Goal: Information Seeking & Learning: Learn about a topic

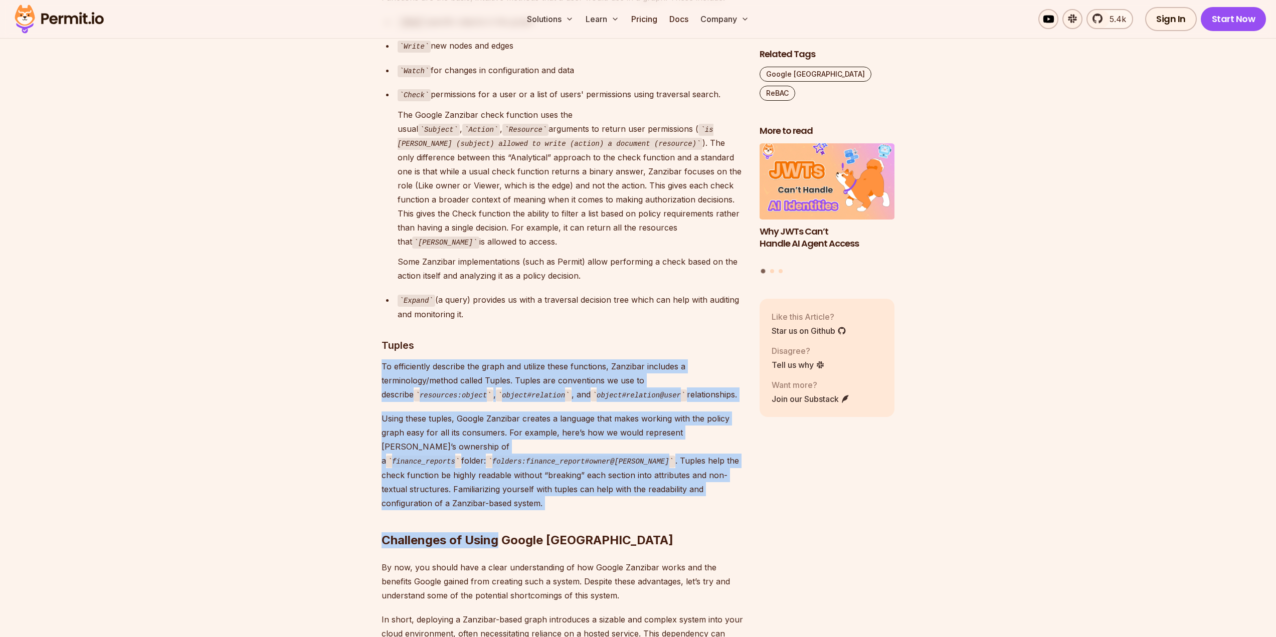
drag, startPoint x: 498, startPoint y: 432, endPoint x: 375, endPoint y: 310, distance: 172.6
click at [375, 310] on section "Table of Contents Google Zanzibar is a white paper that describes Google's auth…" at bounding box center [638, 77] width 1276 height 4934
drag, startPoint x: 375, startPoint y: 310, endPoint x: 472, endPoint y: 428, distance: 152.4
click at [472, 428] on section "Table of Contents Google Zanzibar is a white paper that describes Google's auth…" at bounding box center [638, 77] width 1276 height 4934
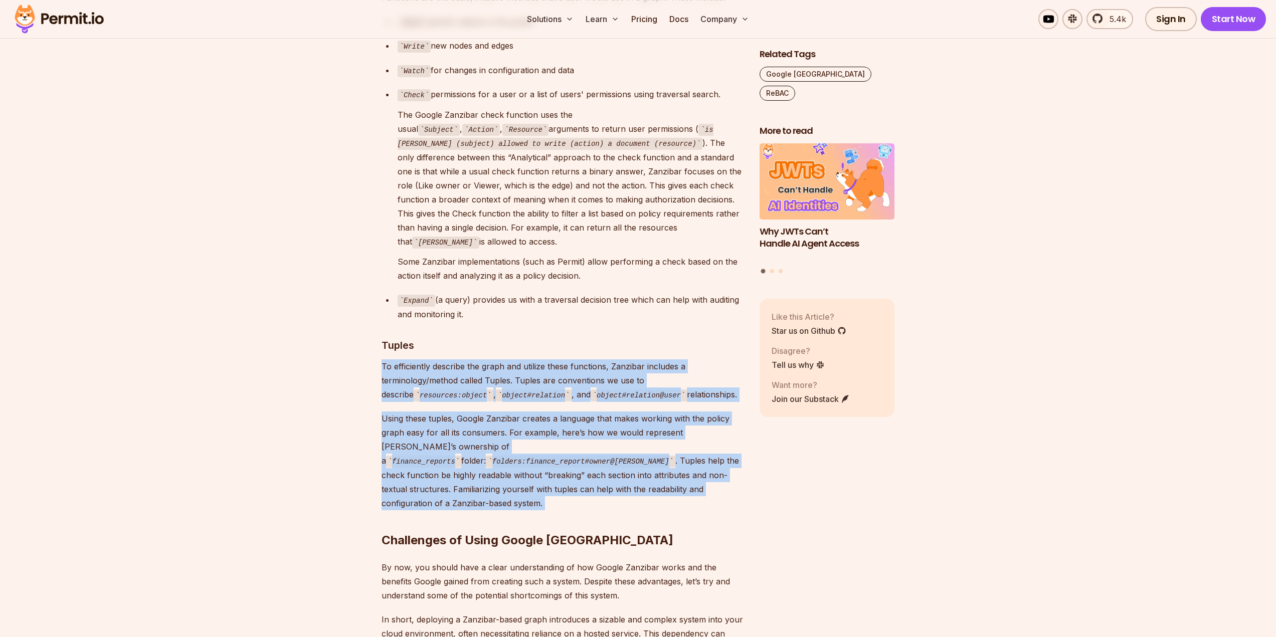
click at [472, 428] on p "Using these tuples, Google Zanzibar creates a language that makes working with …" at bounding box center [562, 461] width 362 height 99
drag, startPoint x: 473, startPoint y: 431, endPoint x: 374, endPoint y: 301, distance: 162.4
click at [374, 301] on section "Table of Contents Google Zanzibar is a white paper that describes Google's auth…" at bounding box center [638, 77] width 1276 height 4934
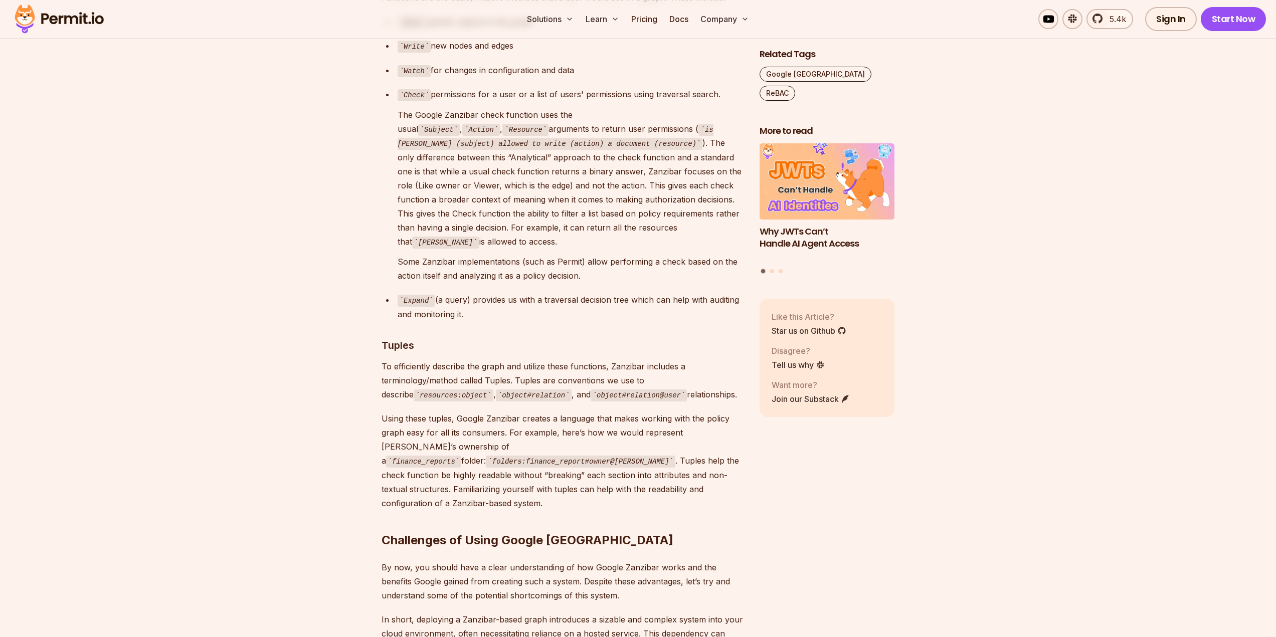
click at [518, 492] on h2 "Challenges of Using Google Zanzibar" at bounding box center [562, 520] width 362 height 56
click at [484, 426] on p "Using these tuples, Google Zanzibar creates a language that makes working with …" at bounding box center [562, 461] width 362 height 99
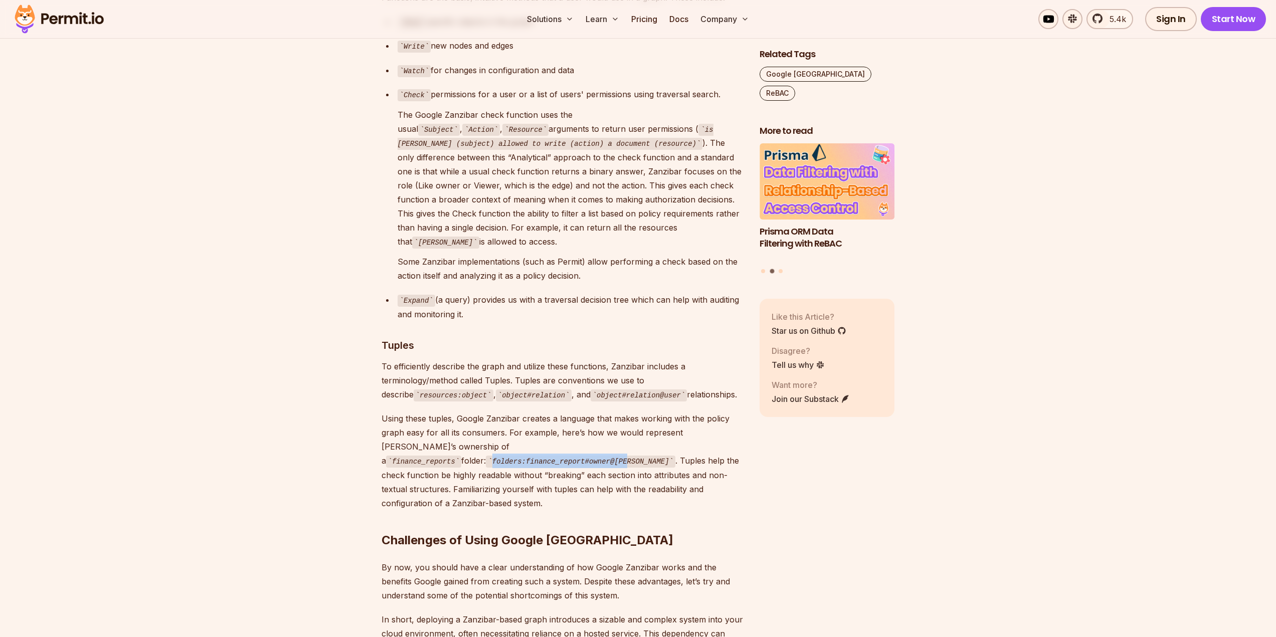
drag, startPoint x: 503, startPoint y: 388, endPoint x: 624, endPoint y: 388, distance: 120.8
click at [624, 456] on code "folders:finance_report#owner@Bob" at bounding box center [580, 462] width 189 height 12
click at [599, 426] on p "Using these tuples, Google Zanzibar creates a language that makes working with …" at bounding box center [562, 461] width 362 height 99
click at [592, 424] on p "Using these tuples, Google Zanzibar creates a language that makes working with …" at bounding box center [562, 461] width 362 height 99
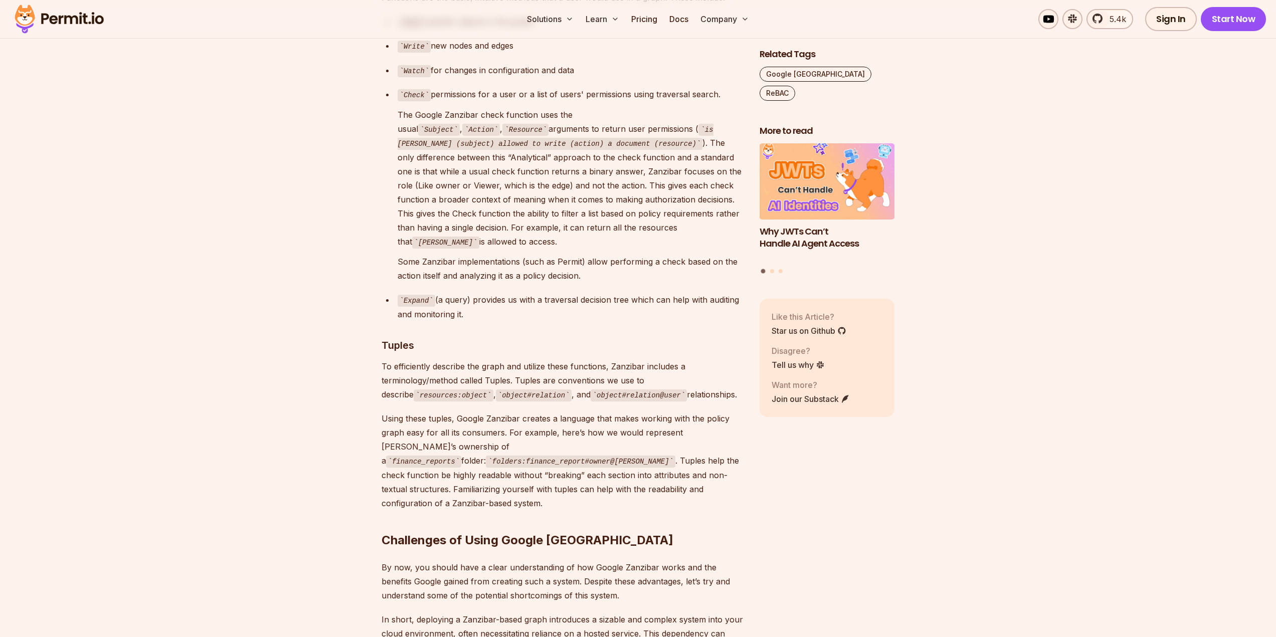
click at [552, 424] on p "Using these tuples, Google Zanzibar creates a language that makes working with …" at bounding box center [562, 461] width 362 height 99
click at [529, 492] on h2 "Challenges of Using Google Zanzibar" at bounding box center [562, 520] width 362 height 56
drag, startPoint x: 625, startPoint y: 393, endPoint x: 613, endPoint y: 391, distance: 12.7
click at [613, 456] on code "folders:finance_report#owner@Bob" at bounding box center [580, 462] width 189 height 12
click at [625, 413] on p "Using these tuples, Google Zanzibar creates a language that makes working with …" at bounding box center [562, 461] width 362 height 99
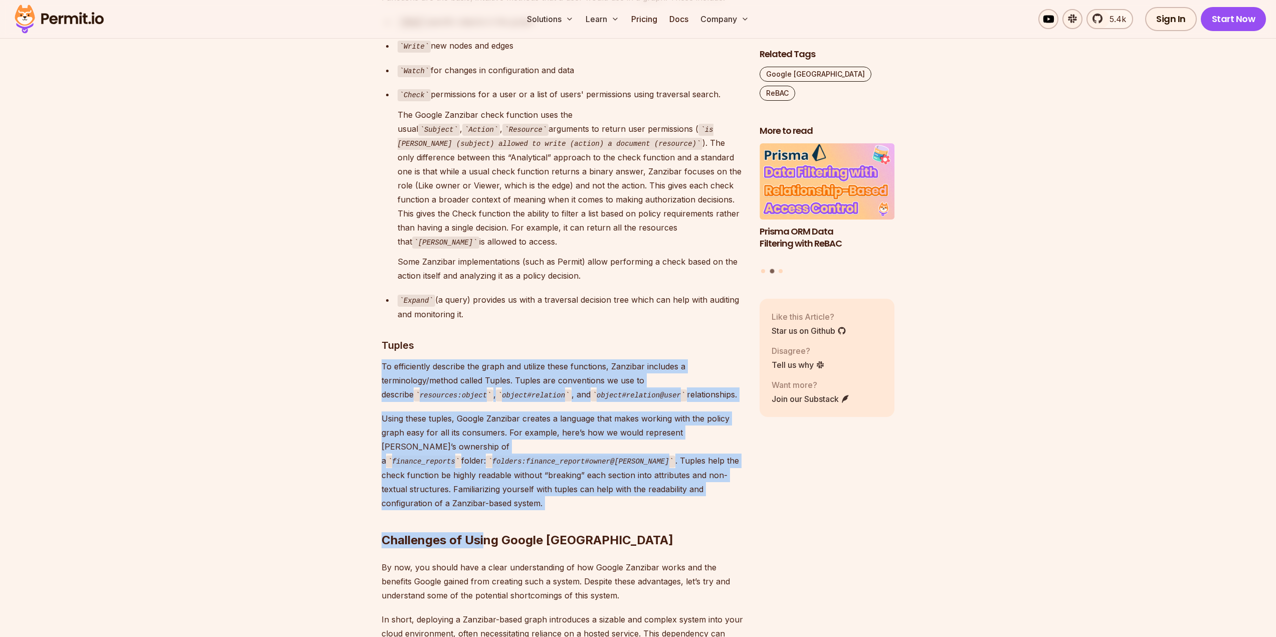
drag, startPoint x: 483, startPoint y: 432, endPoint x: 372, endPoint y: 307, distance: 167.3
click at [372, 307] on section "Table of Contents Google Zanzibar is a white paper that describes Google's auth…" at bounding box center [638, 77] width 1276 height 4934
drag, startPoint x: 381, startPoint y: 307, endPoint x: 488, endPoint y: 433, distance: 165.1
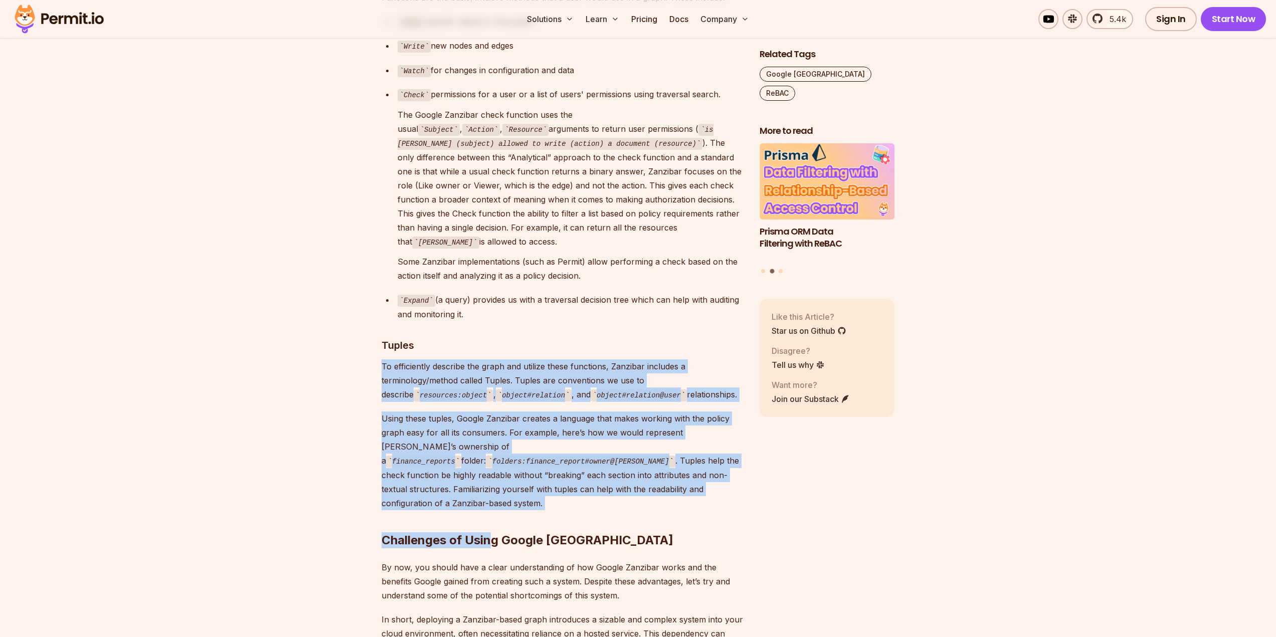
click at [486, 492] on h2 "Challenges of Using Google Zanzibar" at bounding box center [562, 520] width 362 height 56
click at [483, 492] on h2 "Challenges of Using Google Zanzibar" at bounding box center [562, 520] width 362 height 56
drag, startPoint x: 476, startPoint y: 431, endPoint x: 378, endPoint y: 306, distance: 158.1
click at [378, 306] on section "Table of Contents Google Zanzibar is a white paper that describes Google's auth…" at bounding box center [638, 77] width 1276 height 4934
click at [382, 359] on p "To efficiently describe the graph and utilize these functions, Zanzibar include…" at bounding box center [562, 380] width 362 height 43
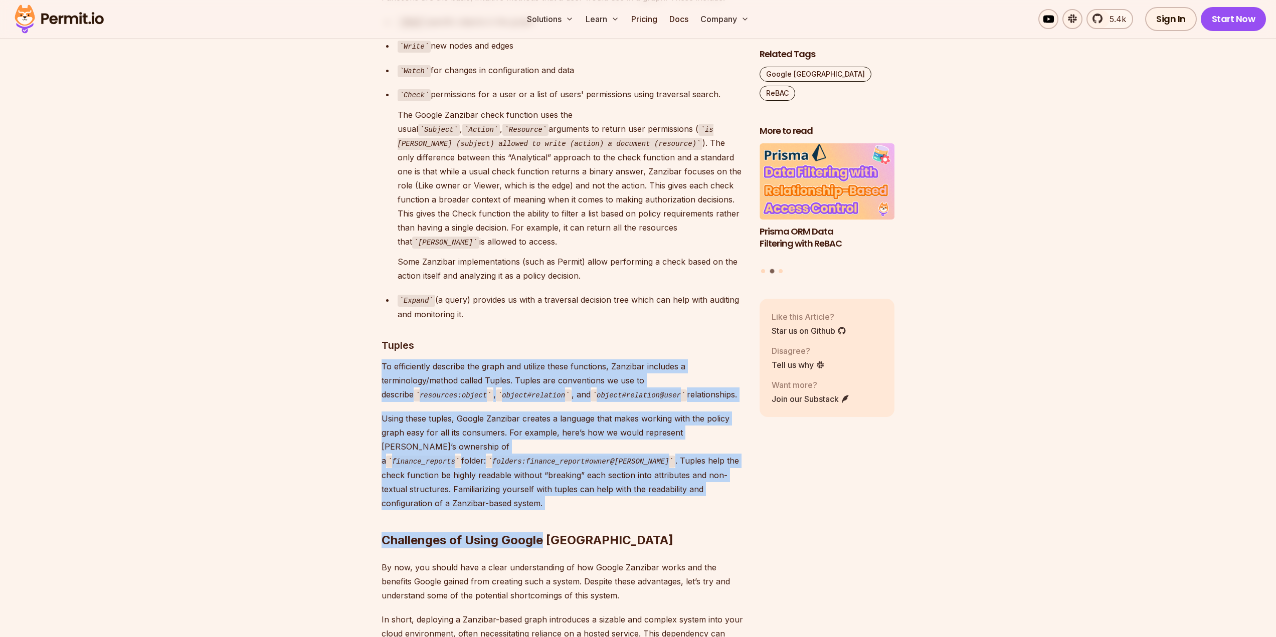
drag, startPoint x: 382, startPoint y: 311, endPoint x: 493, endPoint y: 435, distance: 166.5
click at [493, 492] on h2 "Challenges of Using Google Zanzibar" at bounding box center [562, 520] width 362 height 56
drag, startPoint x: 483, startPoint y: 435, endPoint x: 369, endPoint y: 317, distance: 164.1
click at [369, 317] on section "Table of Contents Google Zanzibar is a white paper that describes Google's auth…" at bounding box center [638, 77] width 1276 height 4934
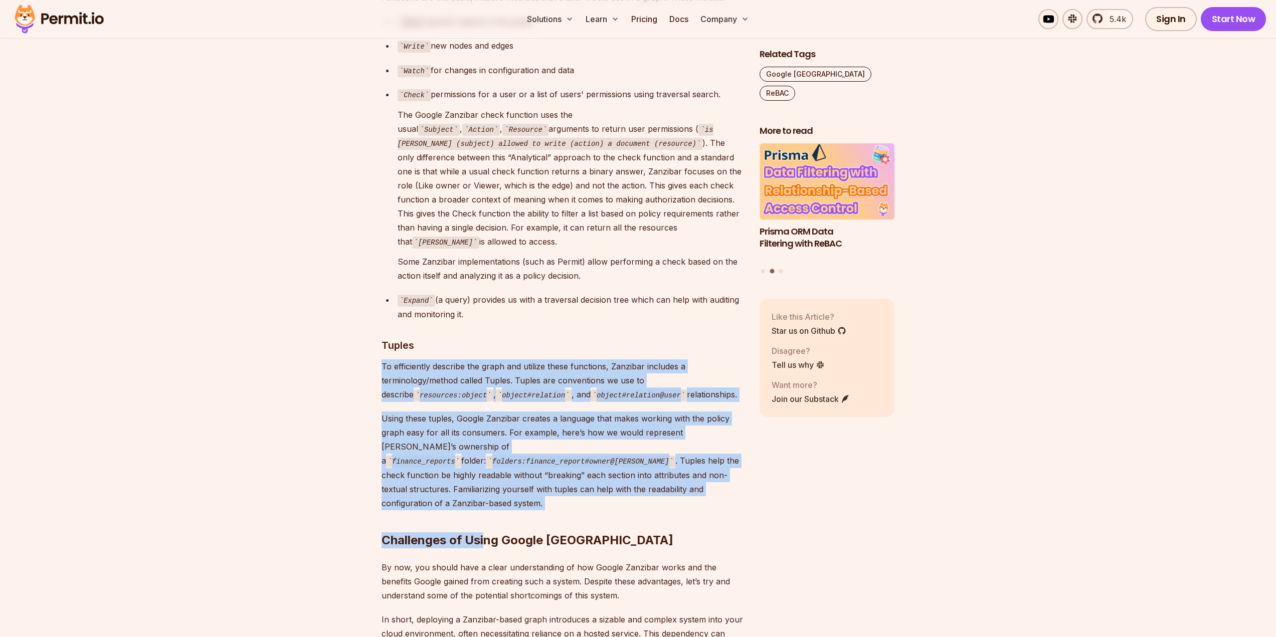
drag, startPoint x: 480, startPoint y: 428, endPoint x: 377, endPoint y: 308, distance: 157.8
click at [377, 308] on section "Table of Contents Google Zanzibar is a white paper that describes Google's auth…" at bounding box center [638, 77] width 1276 height 4934
drag, startPoint x: 380, startPoint y: 309, endPoint x: 472, endPoint y: 432, distance: 153.7
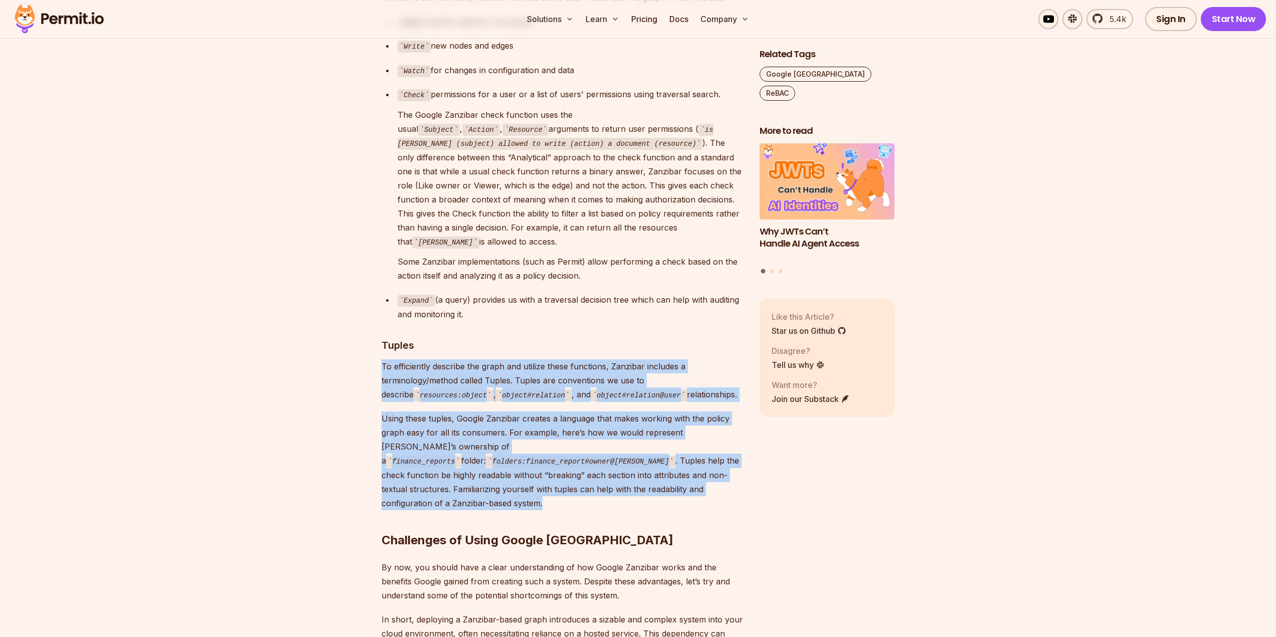
click at [472, 432] on section "Table of Contents Google Zanzibar is a white paper that describes Google's auth…" at bounding box center [638, 77] width 1276 height 4934
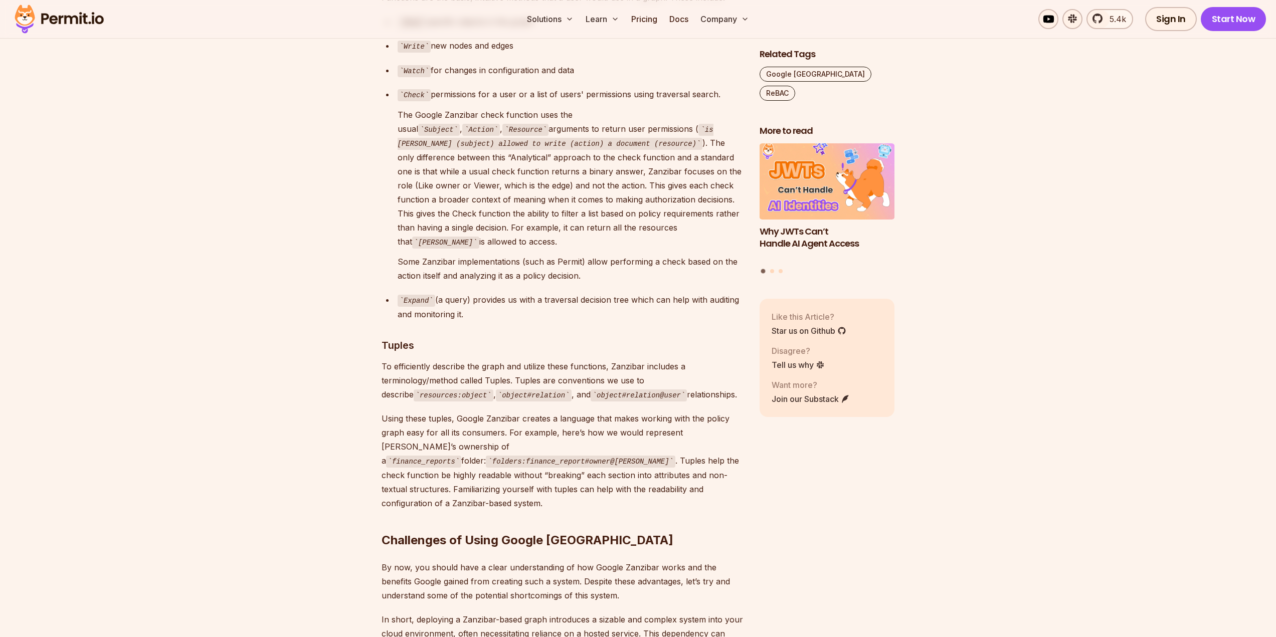
click at [475, 492] on h2 "Challenges of Using Google Zanzibar" at bounding box center [562, 520] width 362 height 56
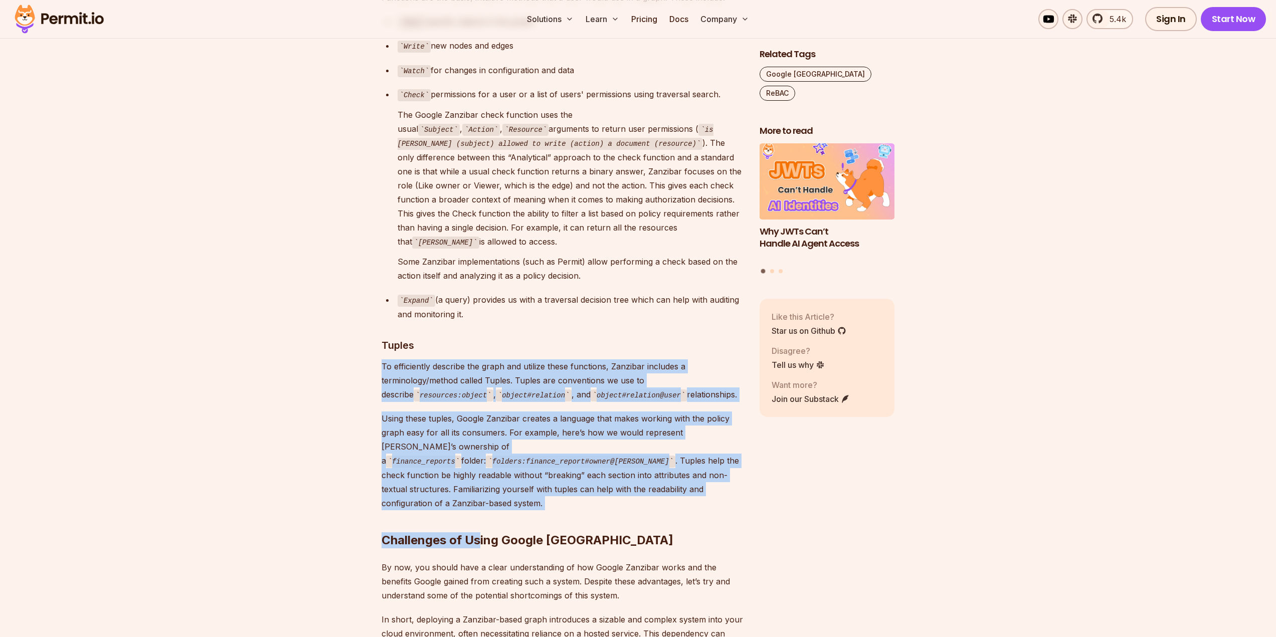
drag, startPoint x: 482, startPoint y: 435, endPoint x: 367, endPoint y: 307, distance: 171.1
click at [367, 307] on section "Table of Contents Google Zanzibar is a white paper that describes Google's auth…" at bounding box center [638, 77] width 1276 height 4934
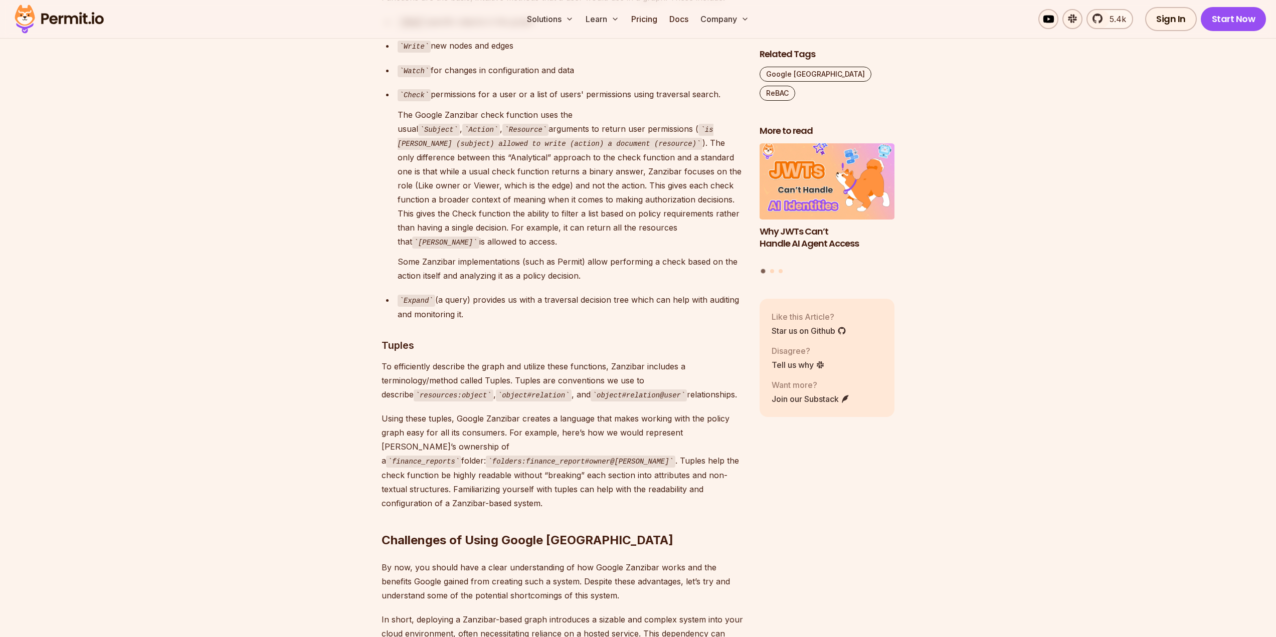
click at [483, 492] on h2 "Challenges of Using Google Zanzibar" at bounding box center [562, 520] width 362 height 56
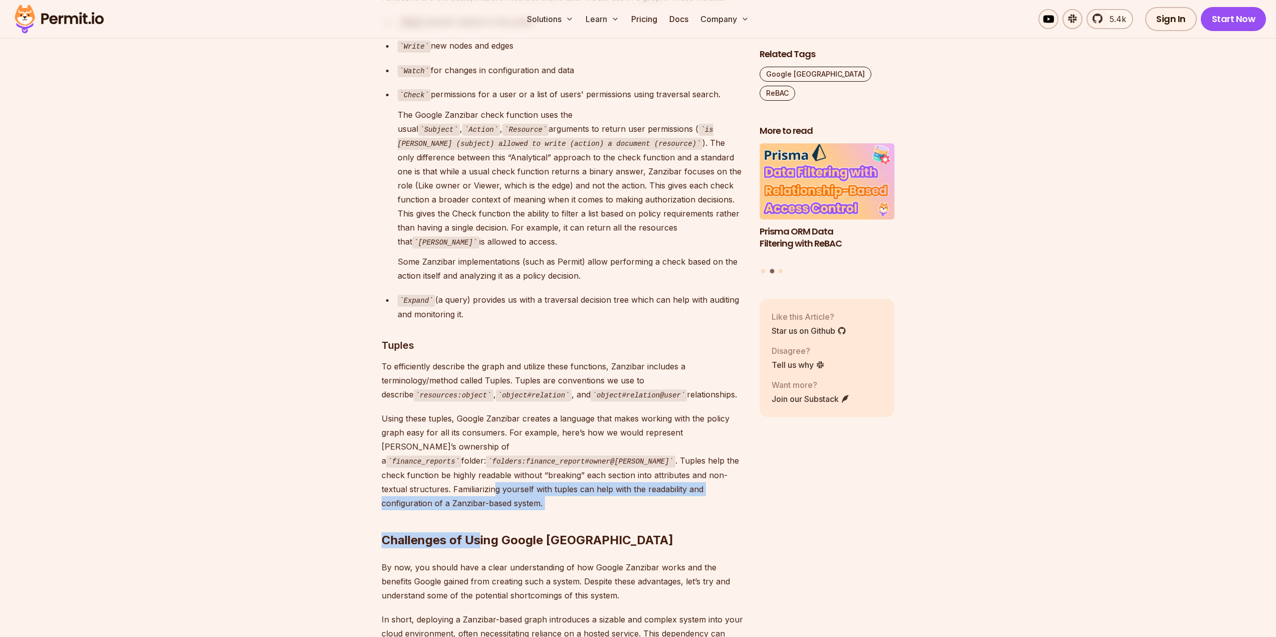
drag, startPoint x: 478, startPoint y: 424, endPoint x: 469, endPoint y: 413, distance: 14.2
click at [480, 492] on h2 "Challenges of Using Google Zanzibar" at bounding box center [562, 520] width 362 height 56
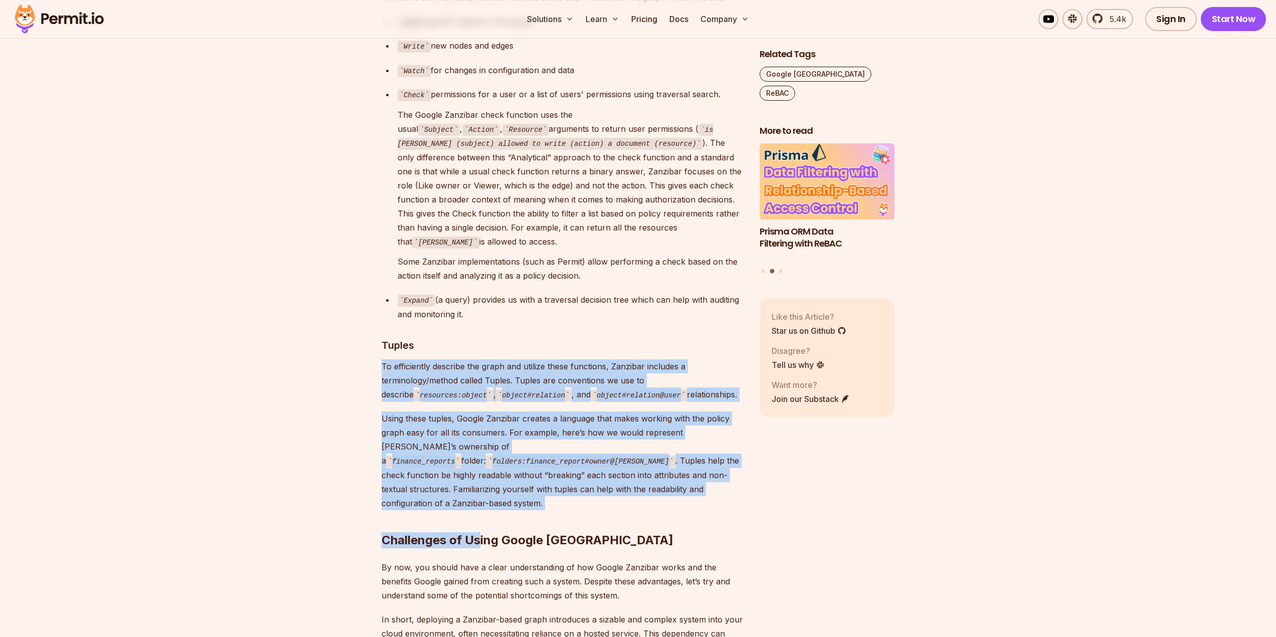
drag, startPoint x: 478, startPoint y: 433, endPoint x: 373, endPoint y: 313, distance: 159.5
click at [373, 313] on section "Table of Contents Google Zanzibar is a white paper that describes Google's auth…" at bounding box center [638, 77] width 1276 height 4934
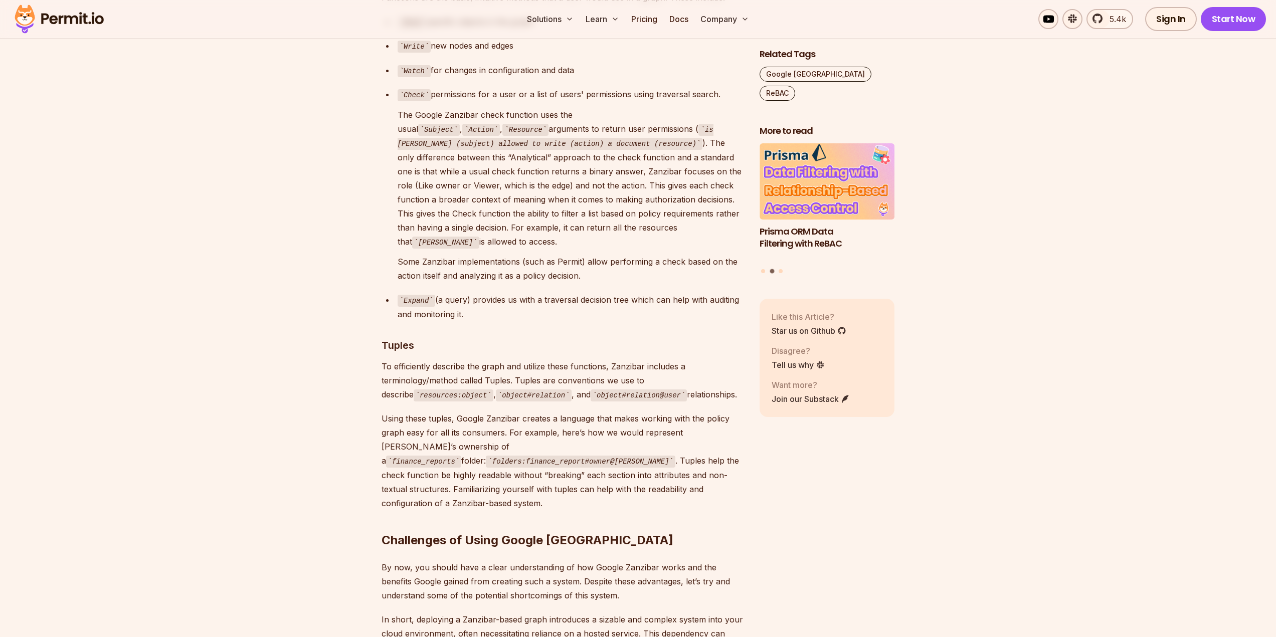
click at [540, 492] on h2 "Challenges of Using Google Zanzibar" at bounding box center [562, 520] width 362 height 56
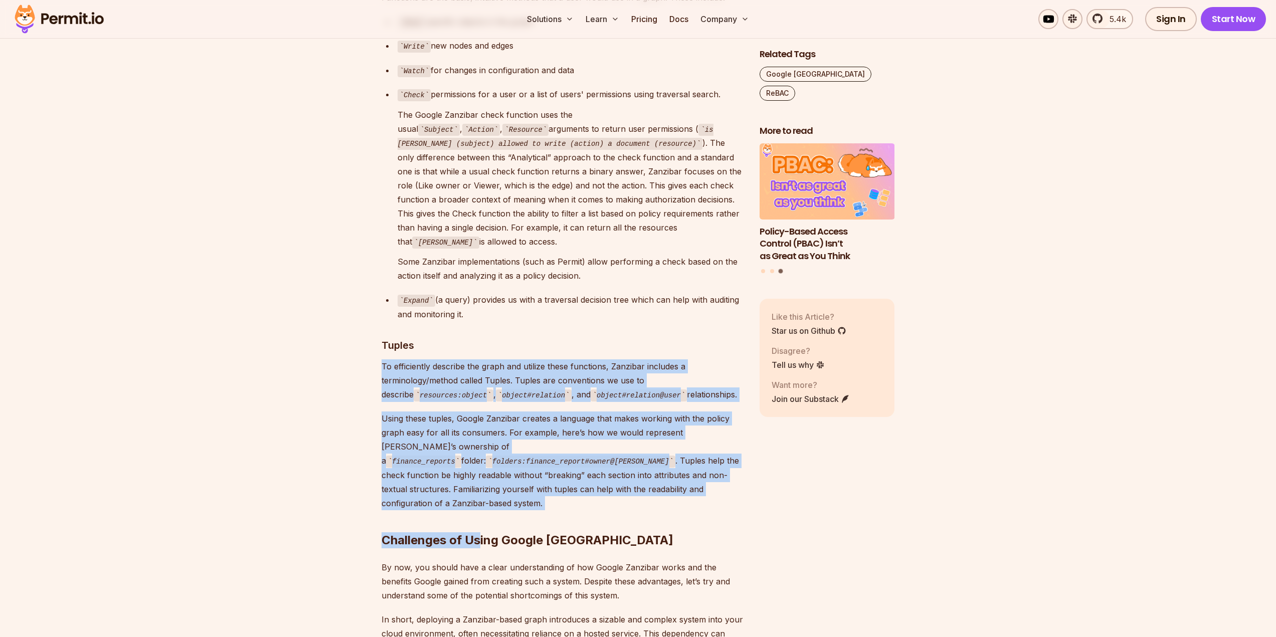
drag, startPoint x: 480, startPoint y: 435, endPoint x: 365, endPoint y: 317, distance: 164.8
click at [365, 317] on section "Table of Contents Google Zanzibar is a white paper that describes Google's auth…" at bounding box center [638, 77] width 1276 height 4934
click at [582, 423] on p "Using these tuples, Google Zanzibar creates a language that makes working with …" at bounding box center [562, 461] width 362 height 99
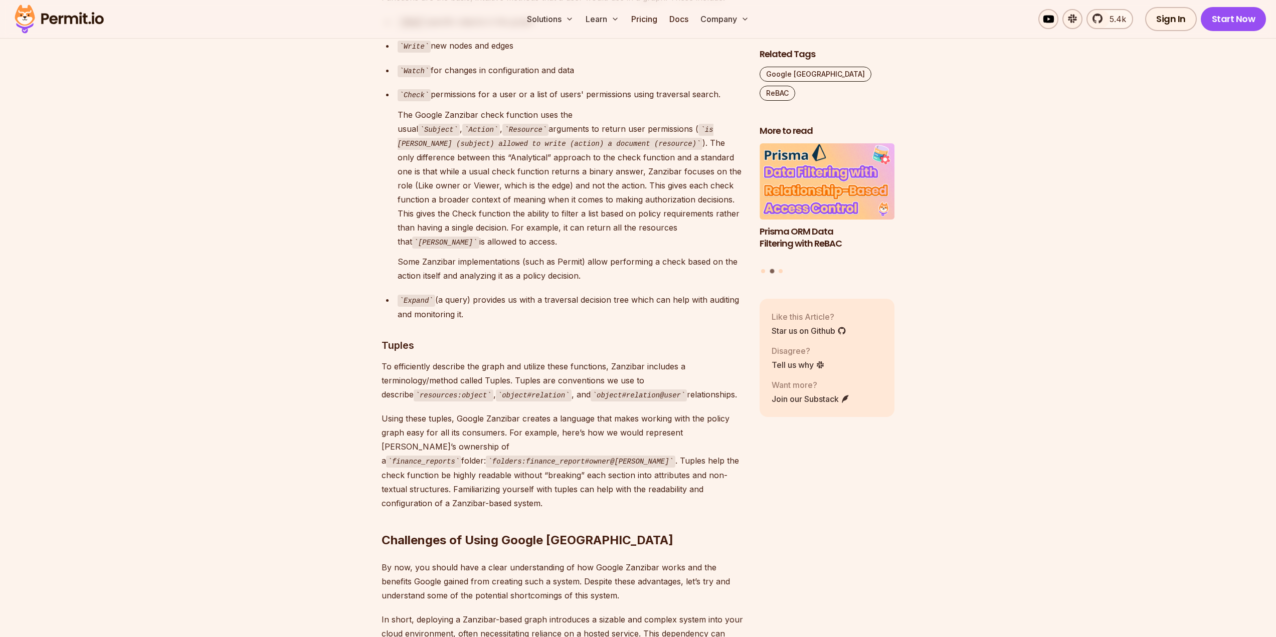
click at [510, 456] on code "folders:finance_report#owner@Bob" at bounding box center [580, 462] width 189 height 12
click at [571, 412] on p "Using these tuples, Google Zanzibar creates a language that makes working with …" at bounding box center [562, 461] width 362 height 99
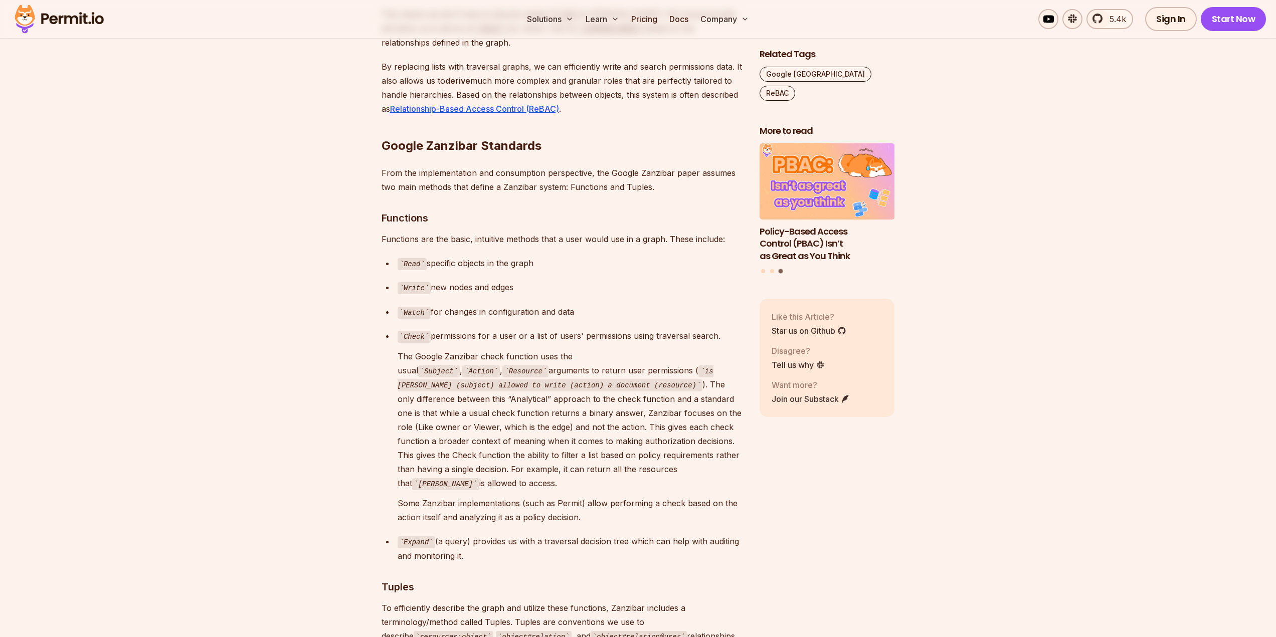
scroll to position [2657, 0]
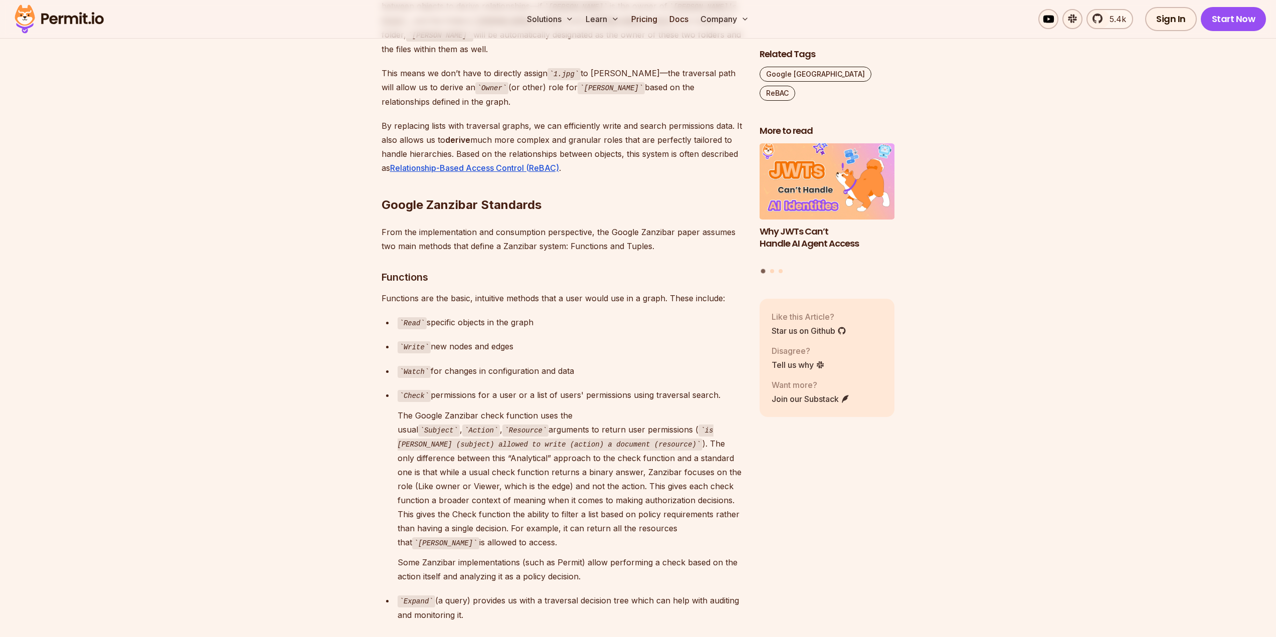
click at [591, 555] on p "Some Zanzibar implementations (such as Permit) allow performing a check based o…" at bounding box center [571, 569] width 346 height 28
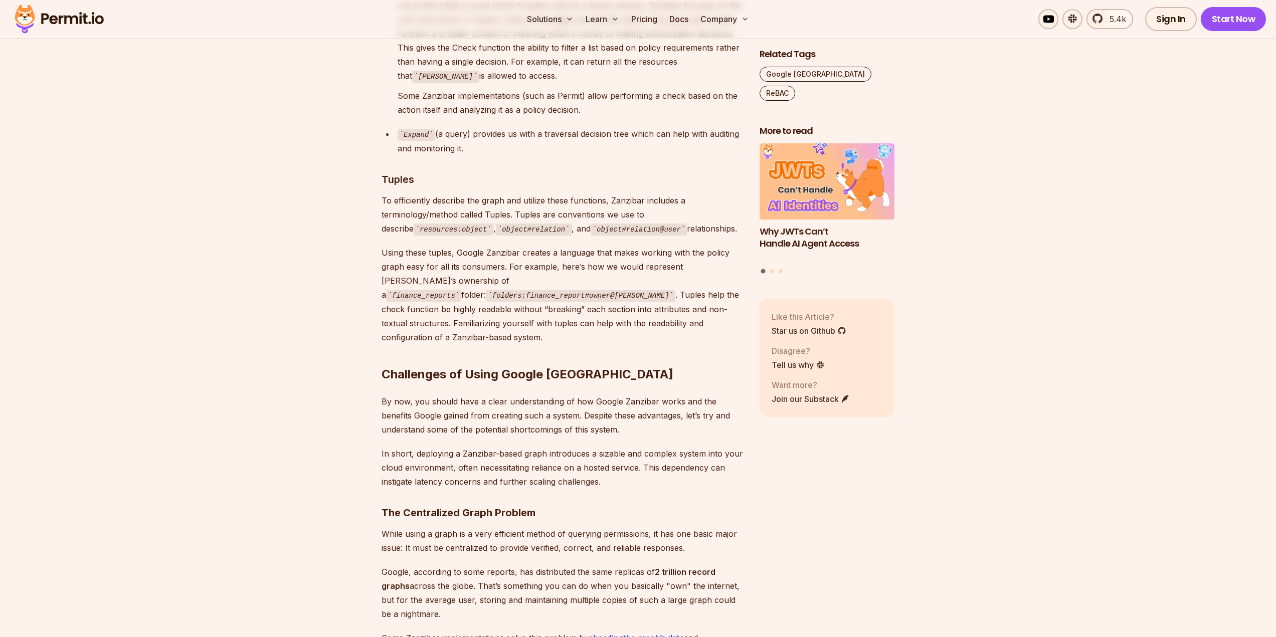
scroll to position [3108, 0]
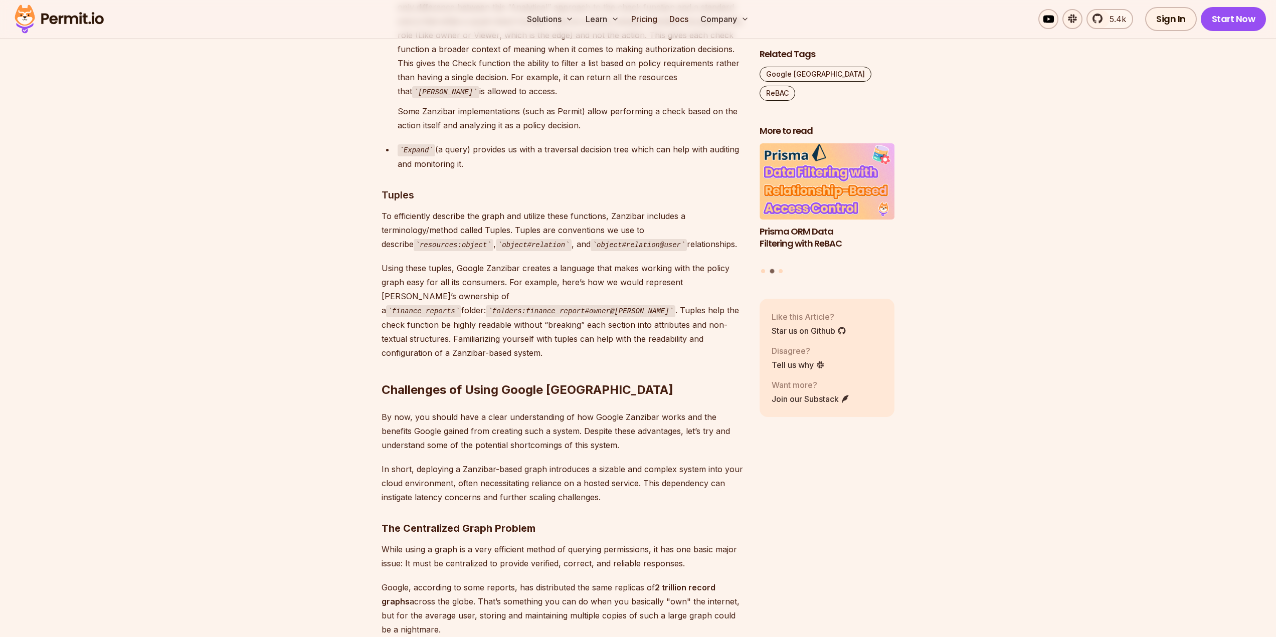
click at [573, 342] on h2 "Challenges of Using Google Zanzibar" at bounding box center [562, 370] width 362 height 56
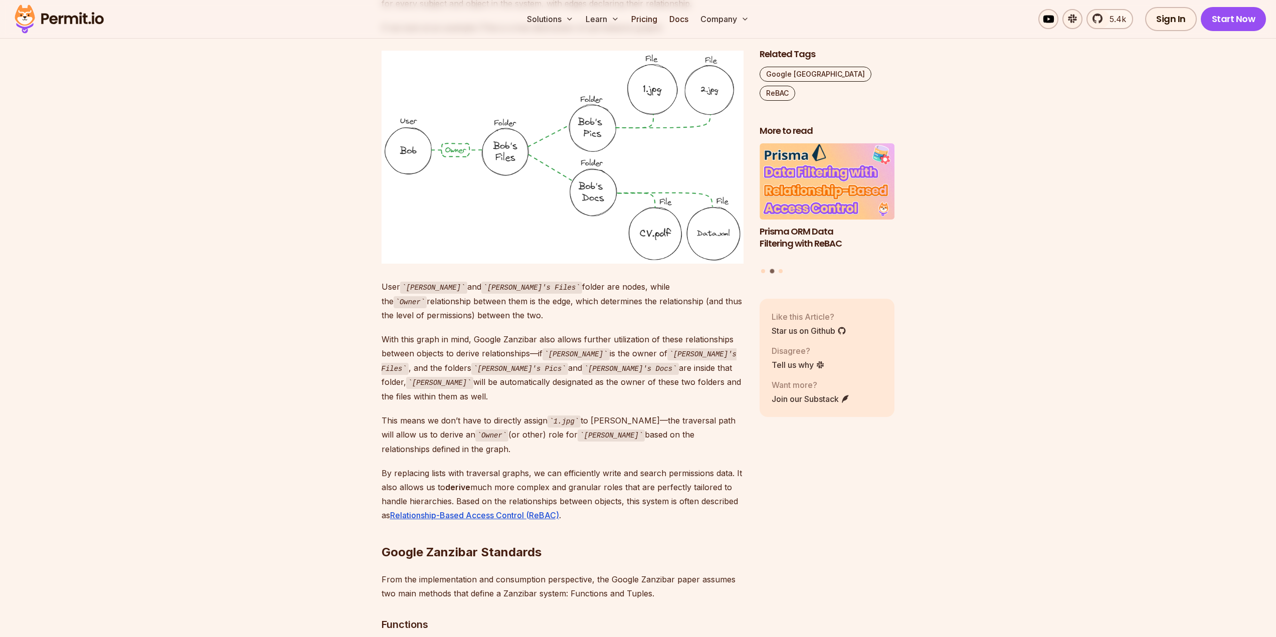
scroll to position [2206, 0]
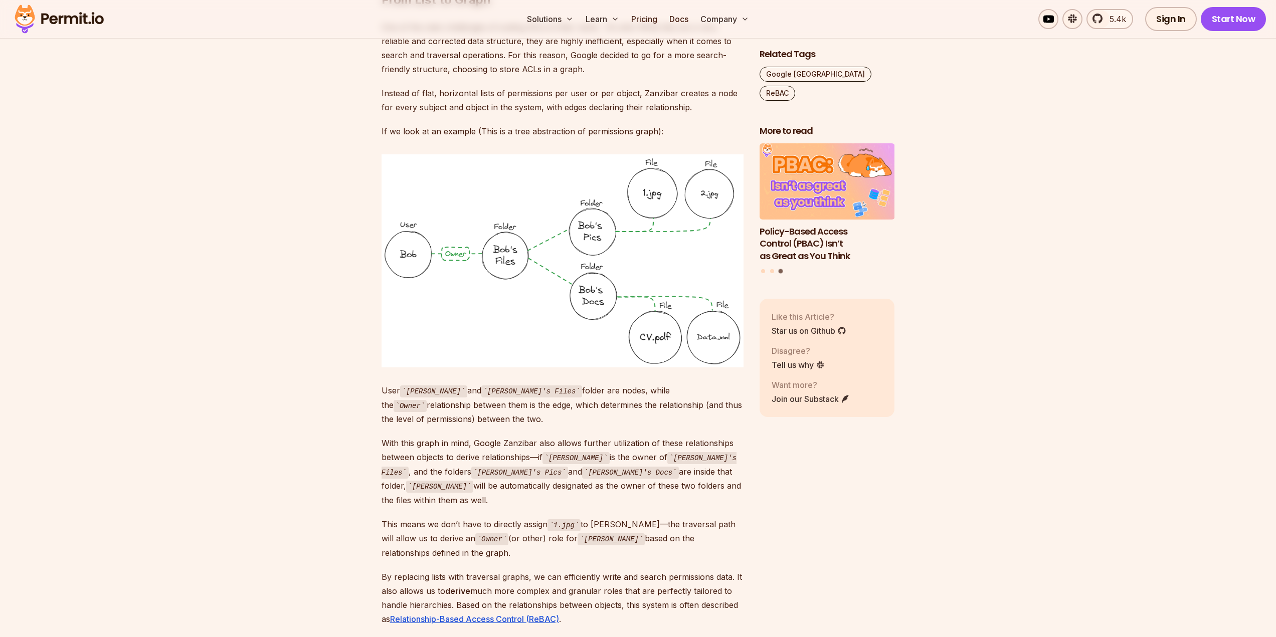
drag, startPoint x: 685, startPoint y: 472, endPoint x: 374, endPoint y: 426, distance: 314.2
drag, startPoint x: 383, startPoint y: 374, endPoint x: 417, endPoint y: 401, distance: 42.9
click at [417, 401] on p "User Bob and Bob's Files folder are nodes, while the Owner relationship between…" at bounding box center [562, 404] width 362 height 43
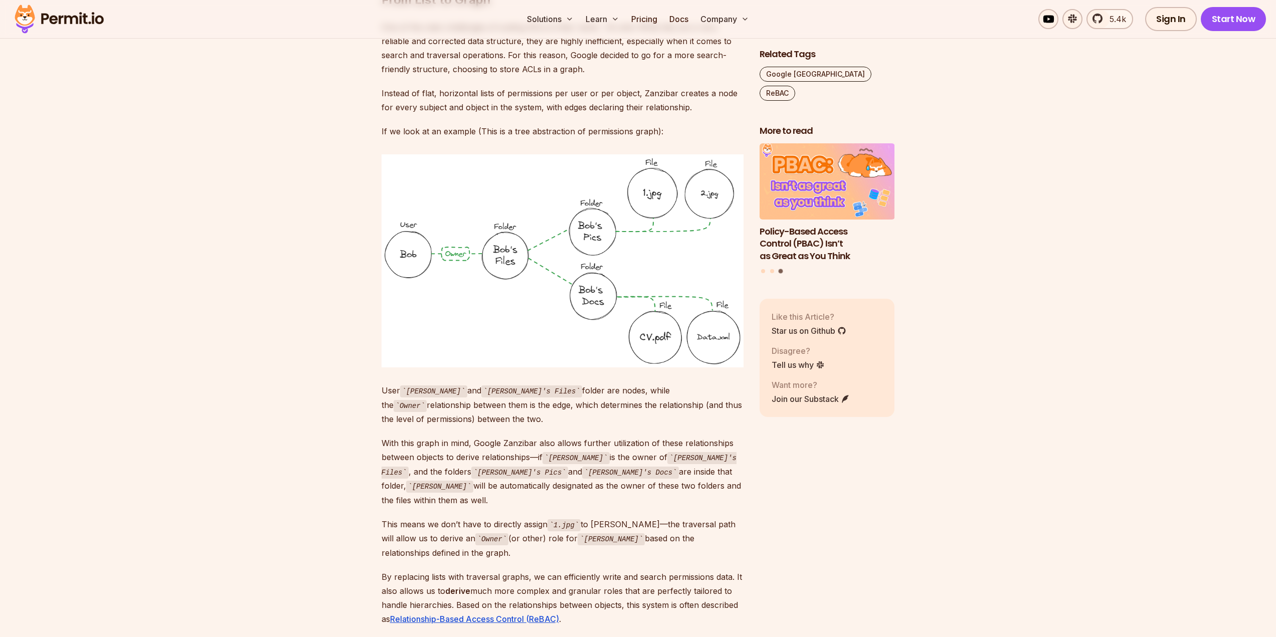
click at [419, 404] on p "User Bob and Bob's Files folder are nodes, while the Owner relationship between…" at bounding box center [562, 404] width 362 height 43
drag, startPoint x: 423, startPoint y: 407, endPoint x: 360, endPoint y: 375, distance: 69.5
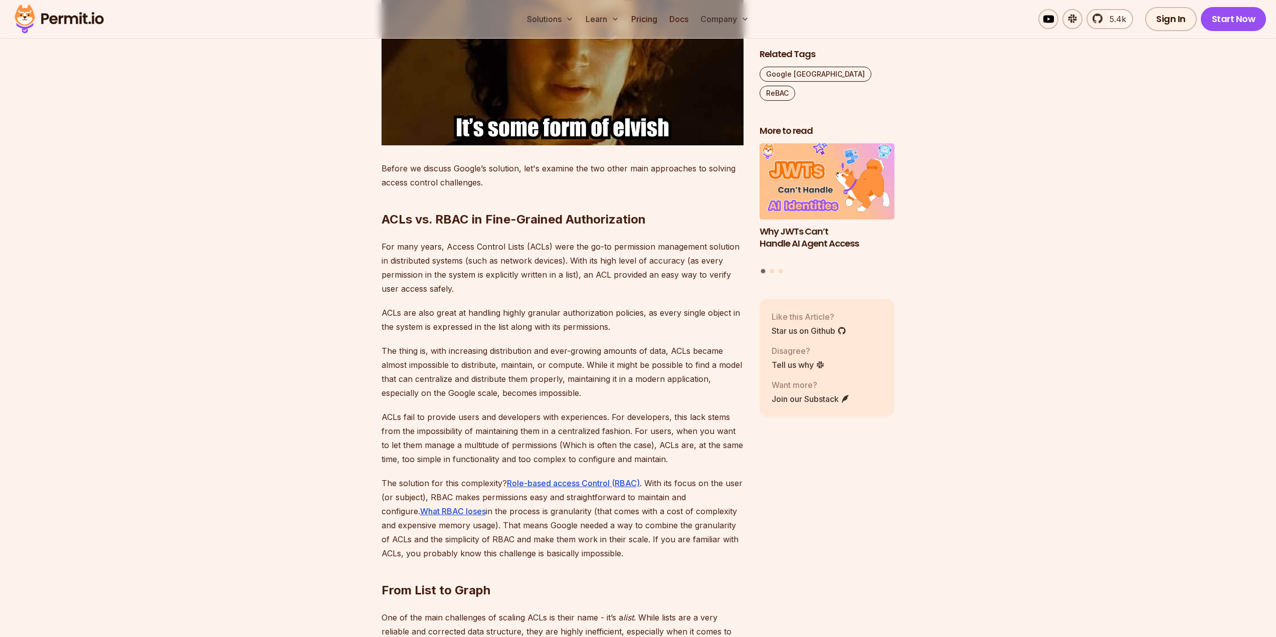
scroll to position [1604, 0]
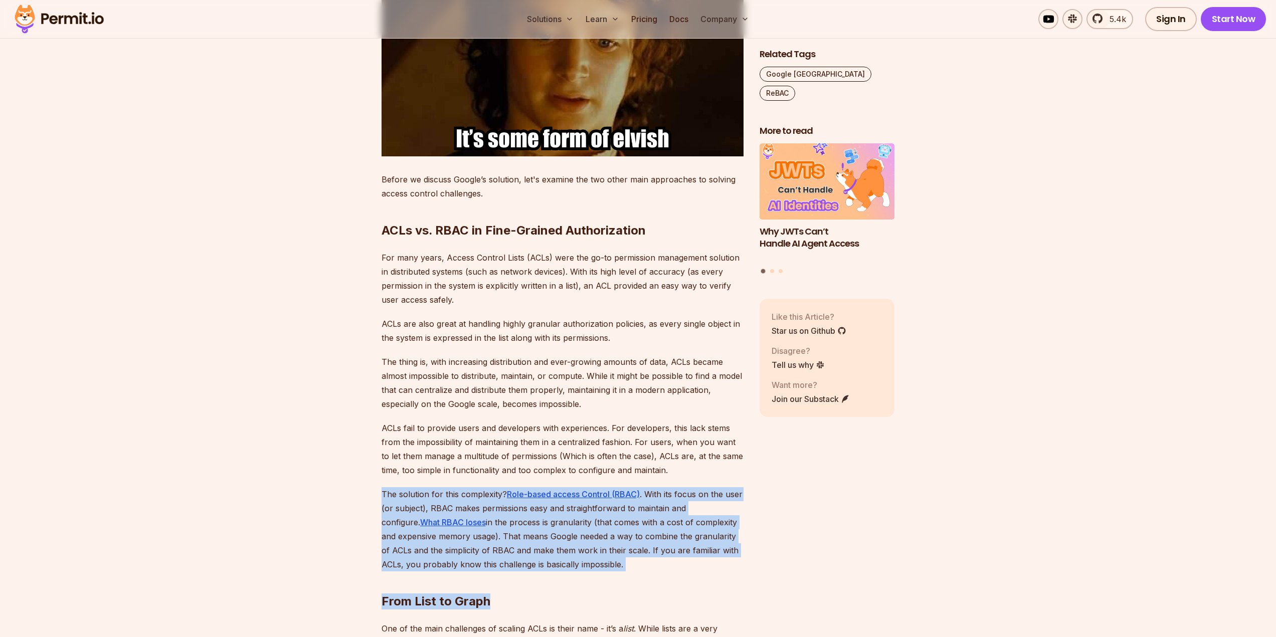
drag, startPoint x: 520, startPoint y: 538, endPoint x: 330, endPoint y: 485, distance: 197.4
click at [642, 535] on p "The solution for this complexity? Role-based access Control (RBAC) . With its f…" at bounding box center [562, 529] width 362 height 84
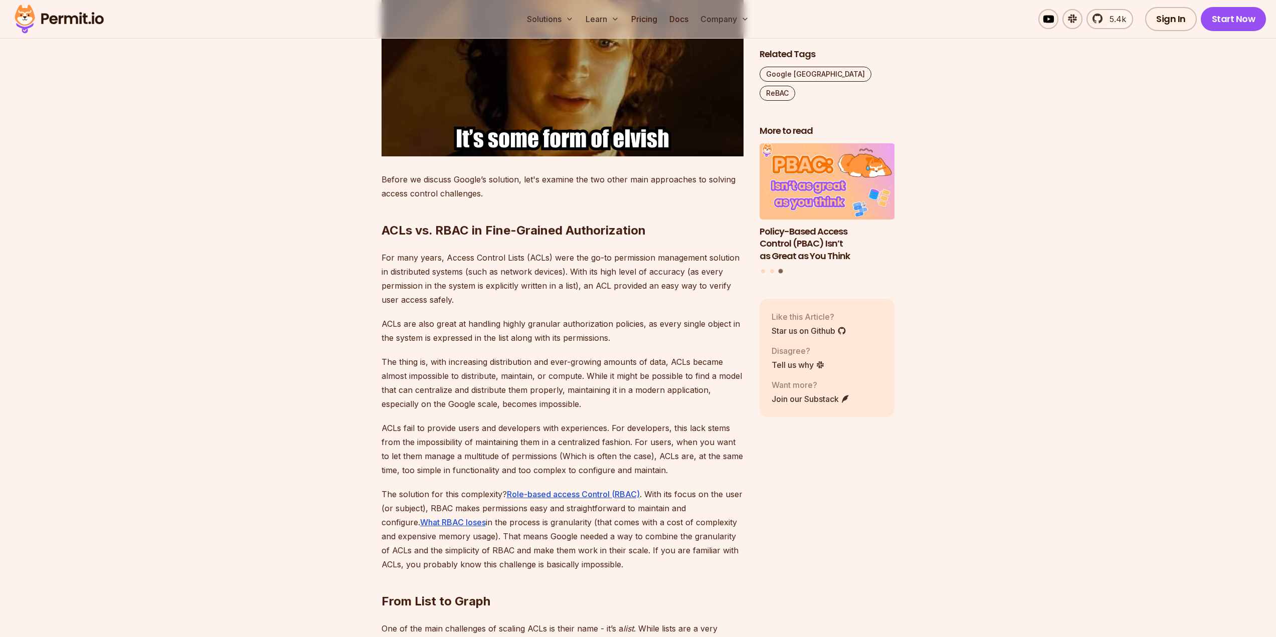
click at [652, 564] on h2 "From List to Graph" at bounding box center [562, 581] width 362 height 56
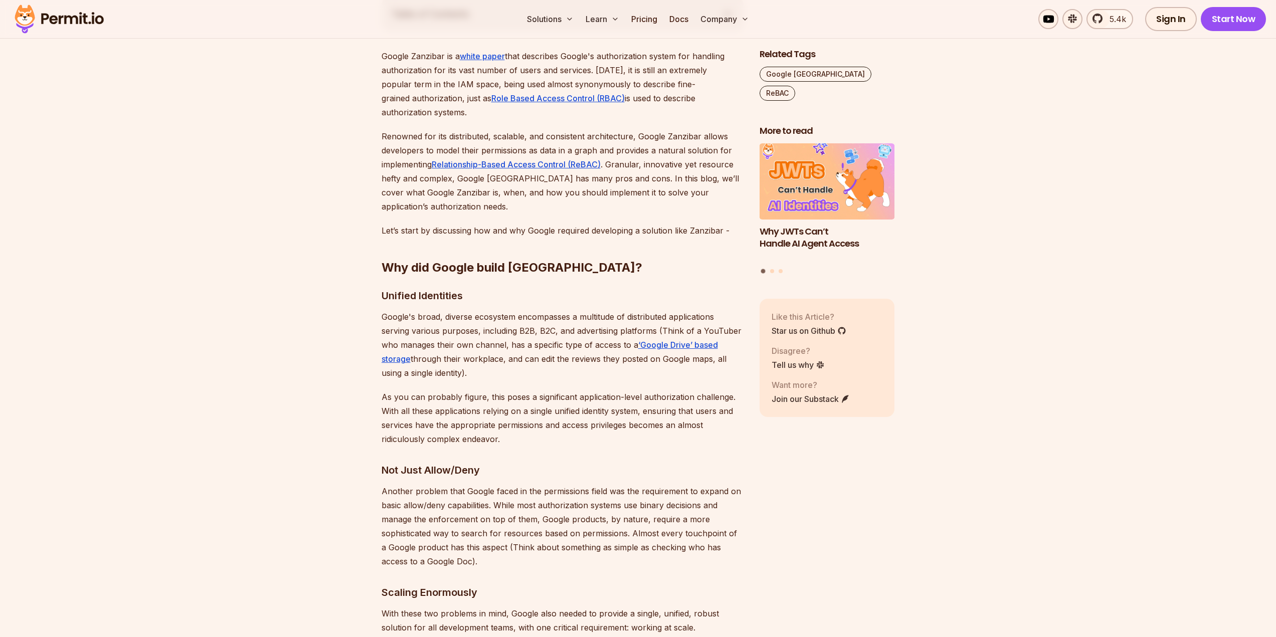
scroll to position [351, 0]
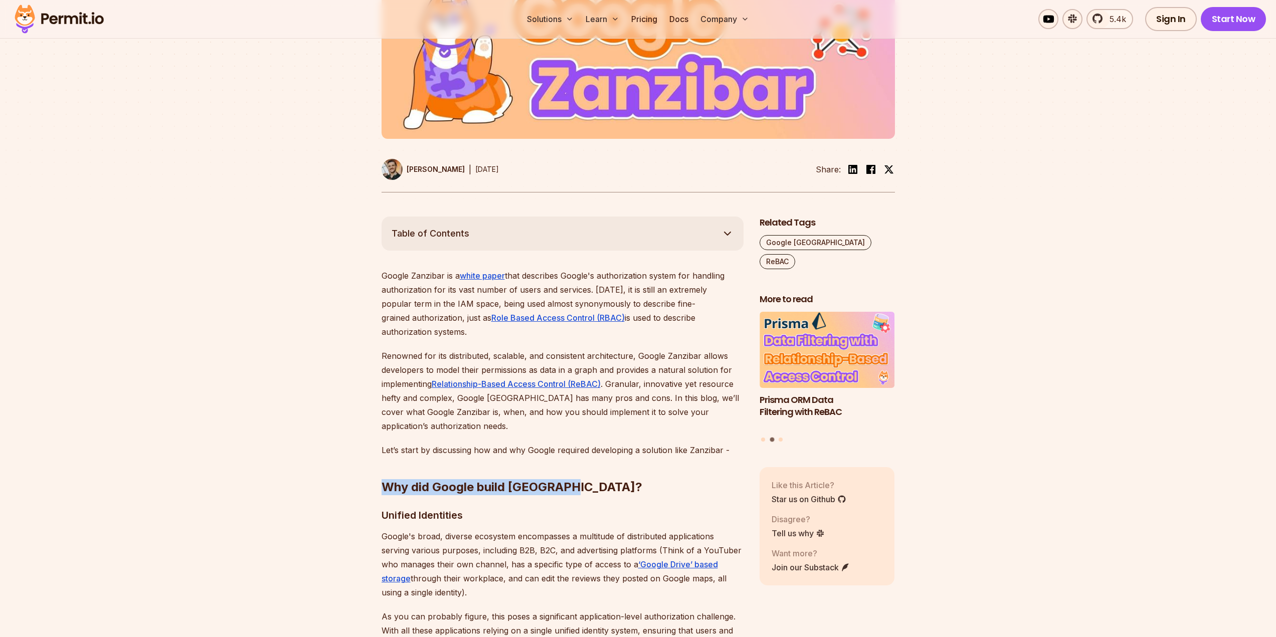
drag, startPoint x: 617, startPoint y: 478, endPoint x: 377, endPoint y: 467, distance: 239.9
click at [481, 480] on strong "Why did Google build Zanzibar?" at bounding box center [511, 487] width 261 height 15
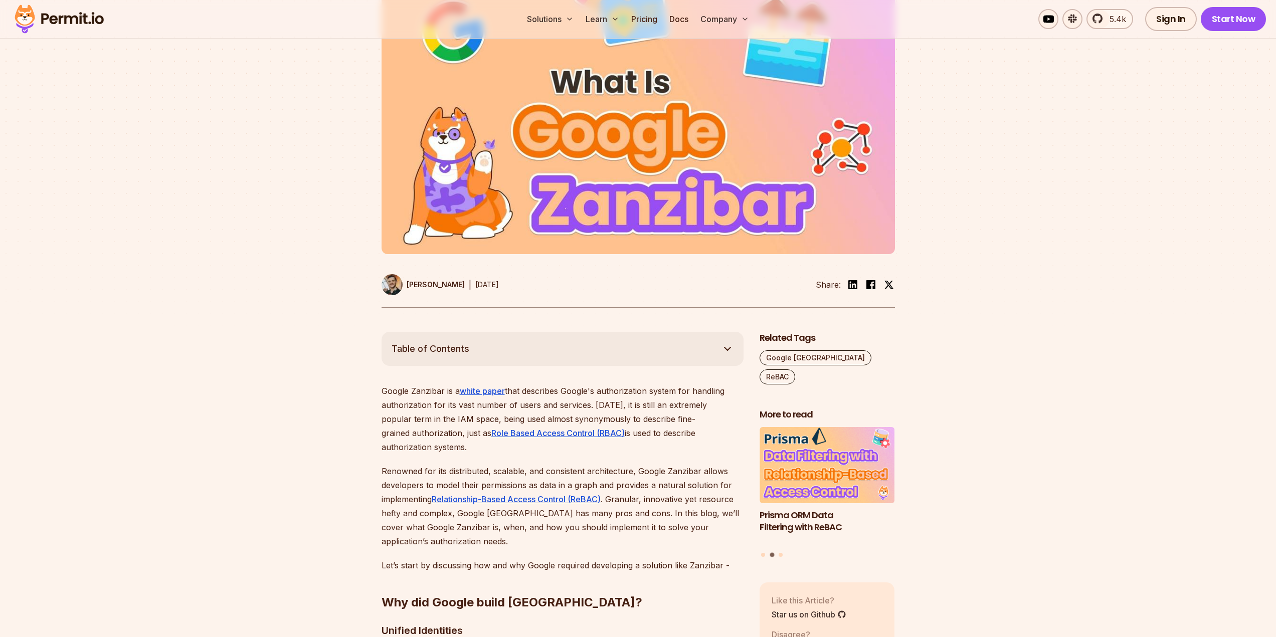
scroll to position [50, 0]
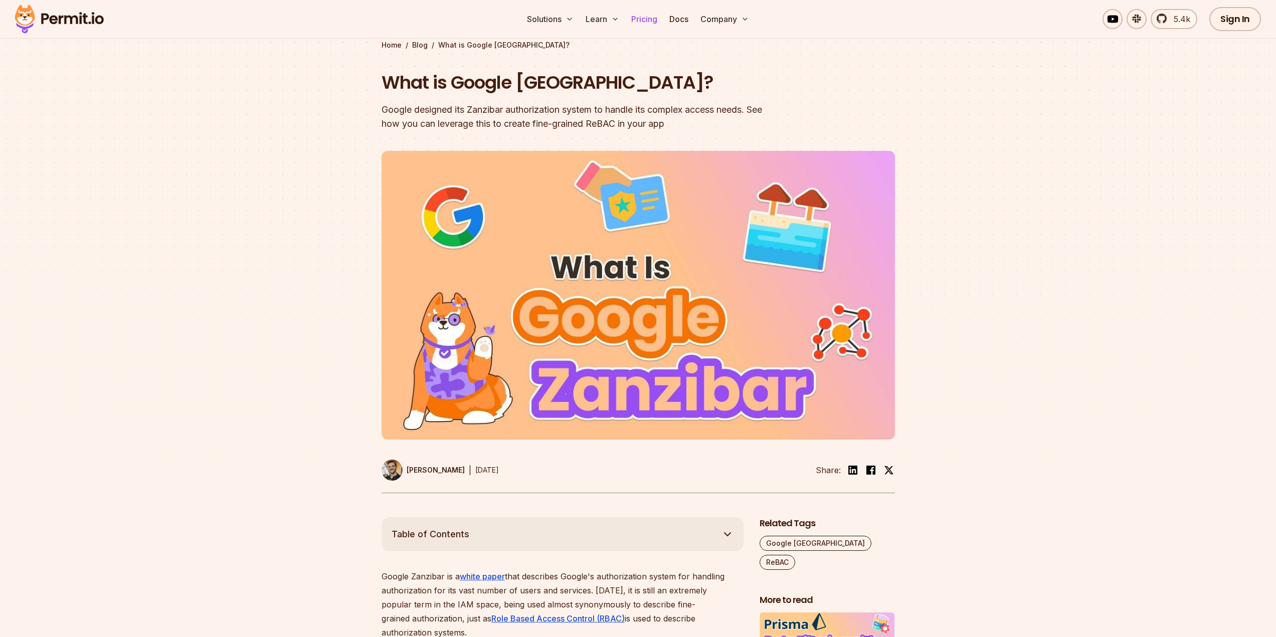
click at [651, 18] on link "Pricing" at bounding box center [644, 19] width 34 height 20
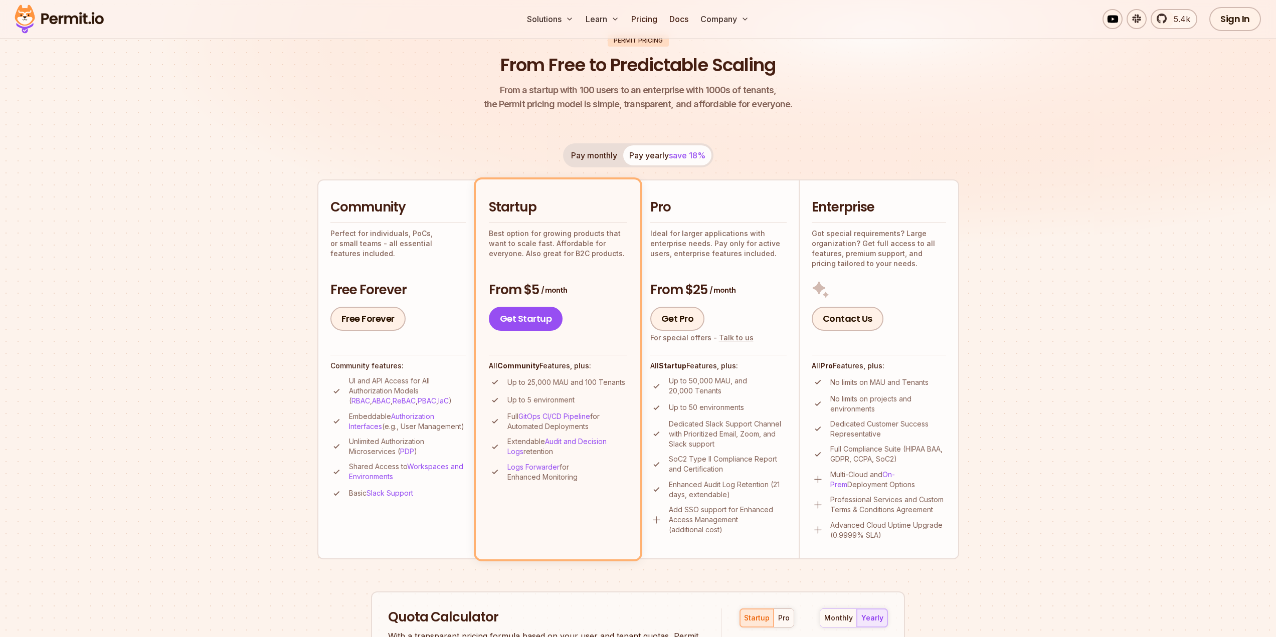
scroll to position [100, 0]
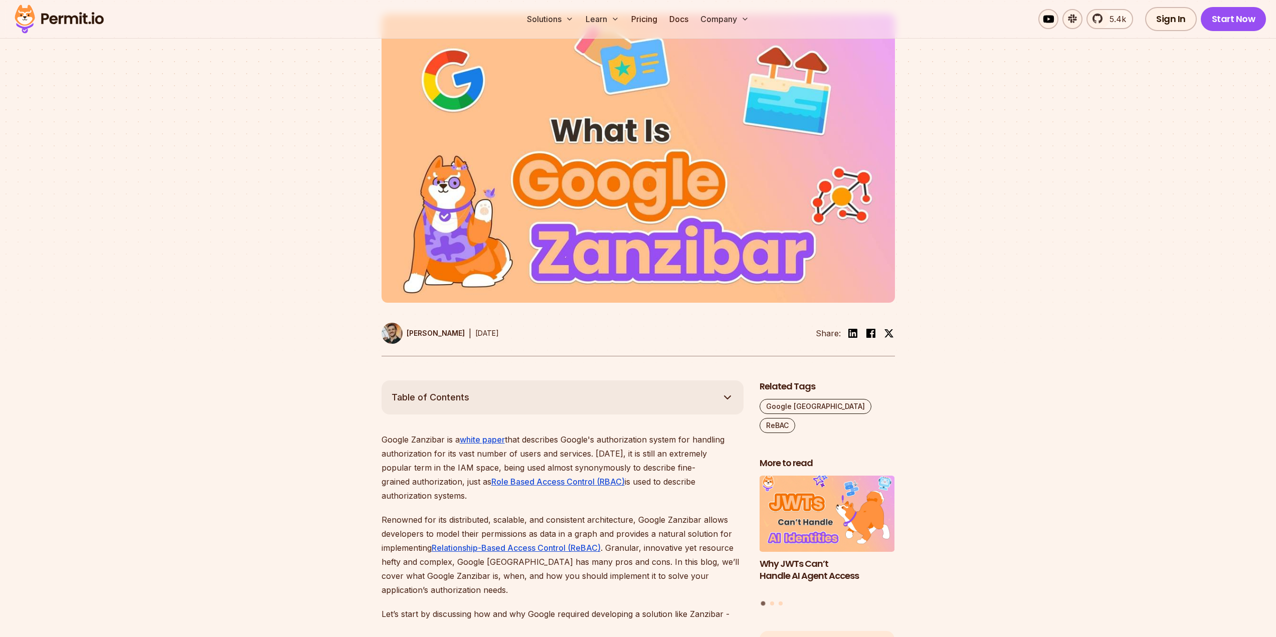
scroll to position [451, 0]
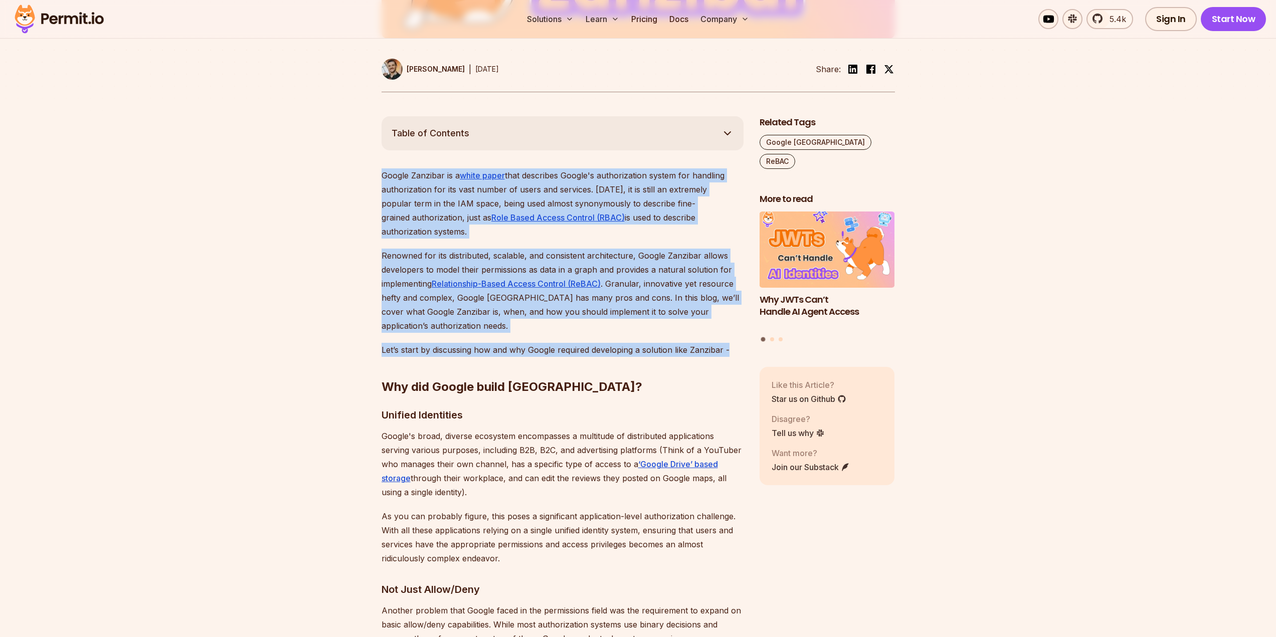
drag, startPoint x: 727, startPoint y: 338, endPoint x: 337, endPoint y: 180, distance: 420.5
click at [621, 204] on p "Google Zanzibar is a white paper that describes Google's authorization system f…" at bounding box center [562, 203] width 362 height 70
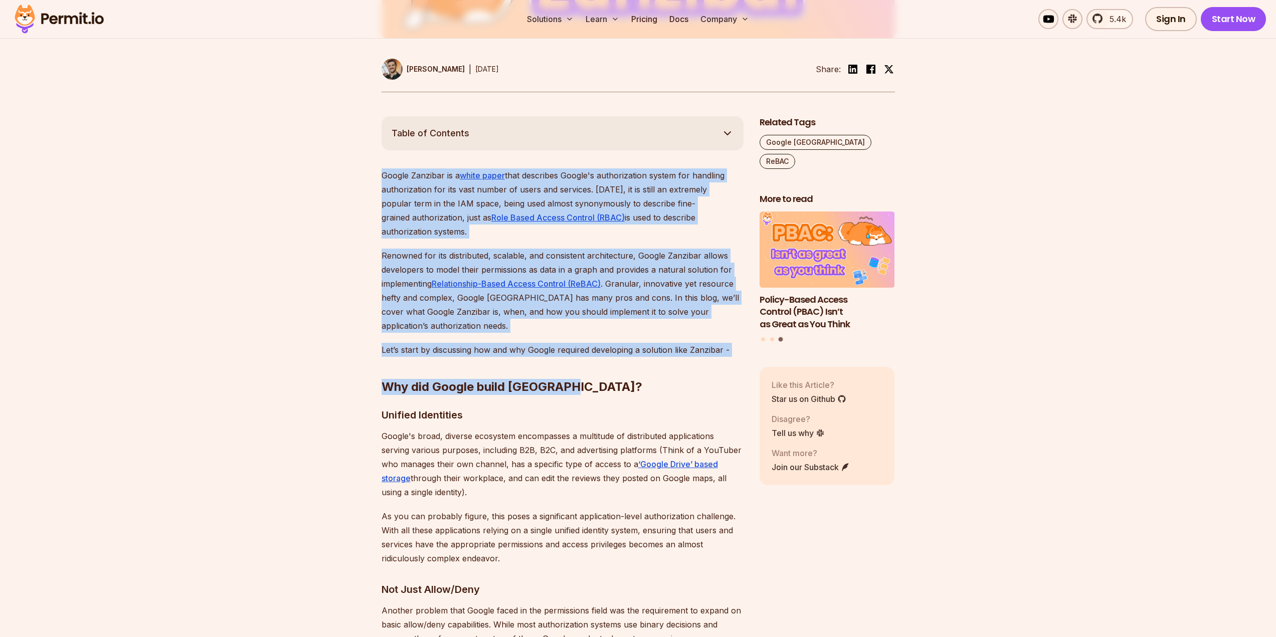
drag, startPoint x: 728, startPoint y: 335, endPoint x: 349, endPoint y: 177, distance: 410.1
click at [383, 202] on p "Google Zanzibar is a white paper that describes Google's authorization system f…" at bounding box center [562, 203] width 362 height 70
drag, startPoint x: 385, startPoint y: 174, endPoint x: 729, endPoint y: 334, distance: 379.4
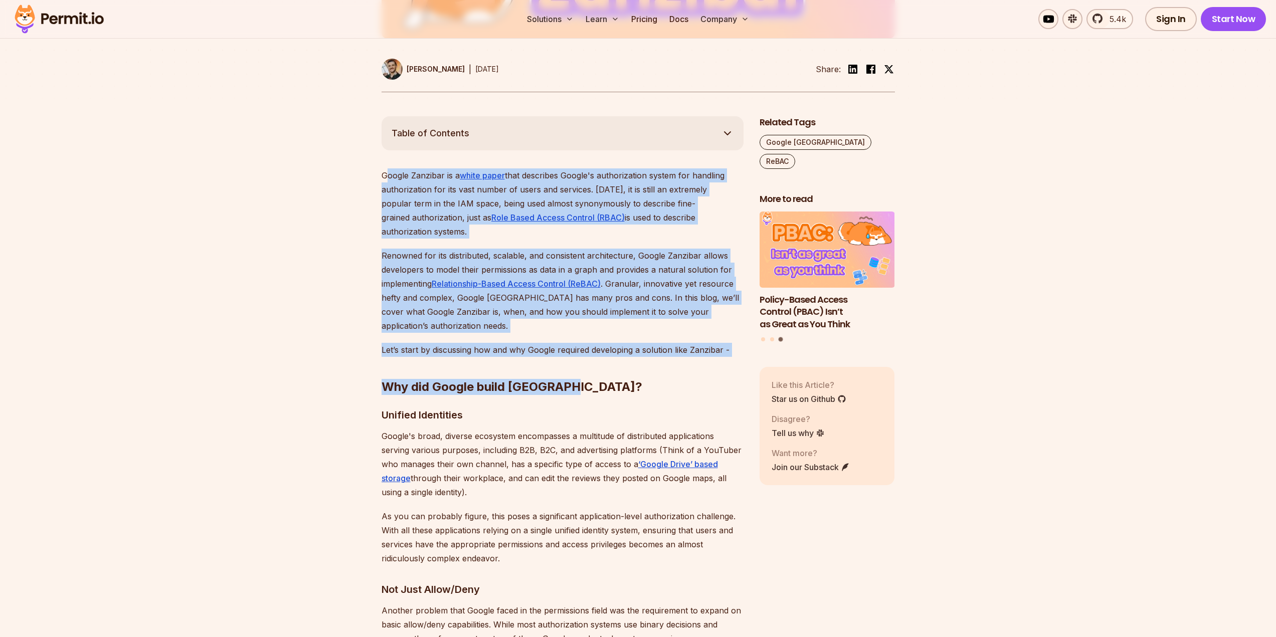
click at [729, 339] on h2 "Why did Google build Zanzibar?" at bounding box center [562, 367] width 362 height 56
drag, startPoint x: 708, startPoint y: 318, endPoint x: 377, endPoint y: 178, distance: 359.0
click at [656, 339] on h2 "Why did Google build Zanzibar?" at bounding box center [562, 367] width 362 height 56
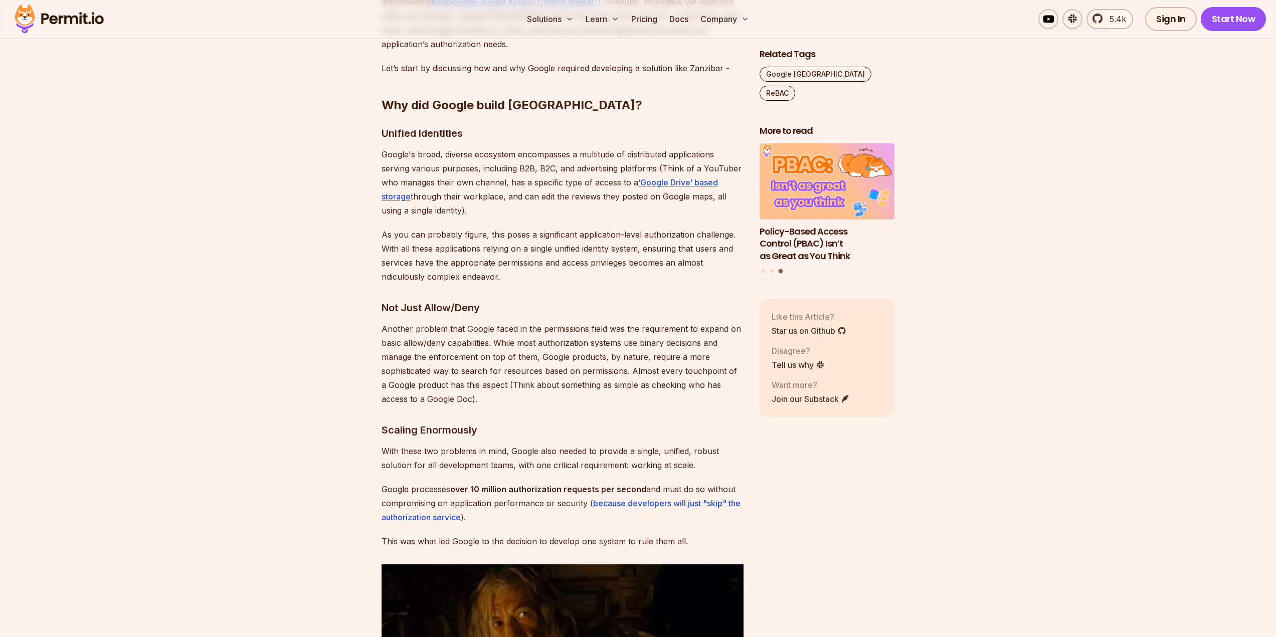
scroll to position [752, 0]
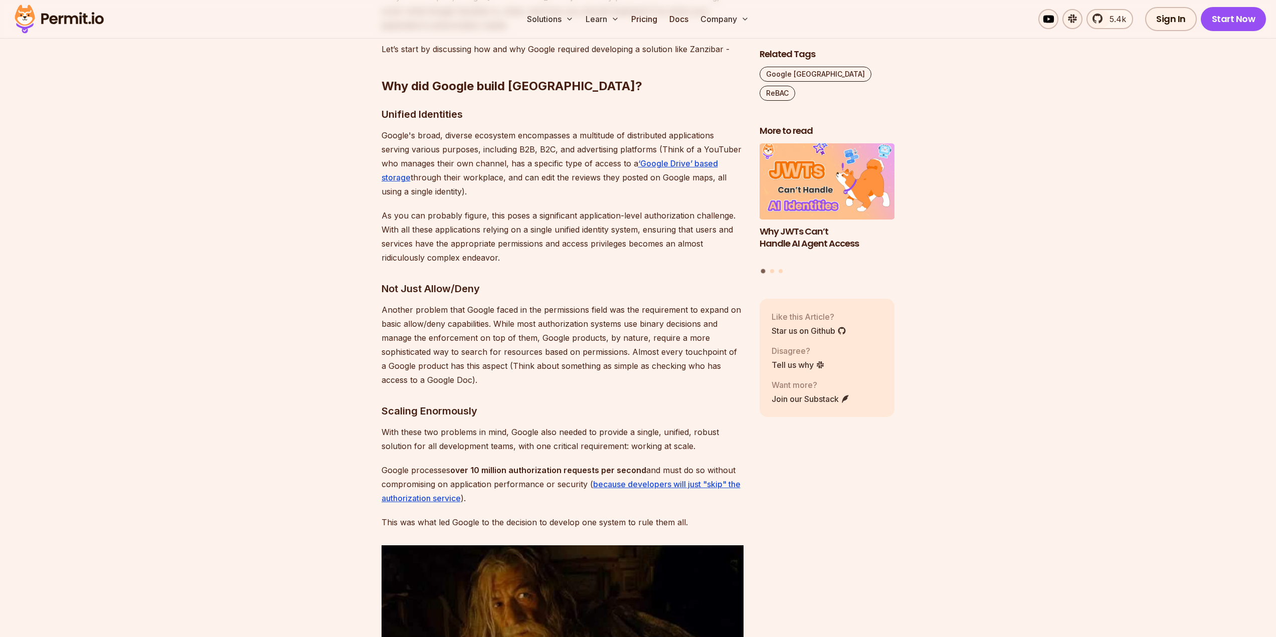
click at [530, 363] on p "Another problem that Google faced in the permissions field was the requirement …" at bounding box center [562, 345] width 362 height 84
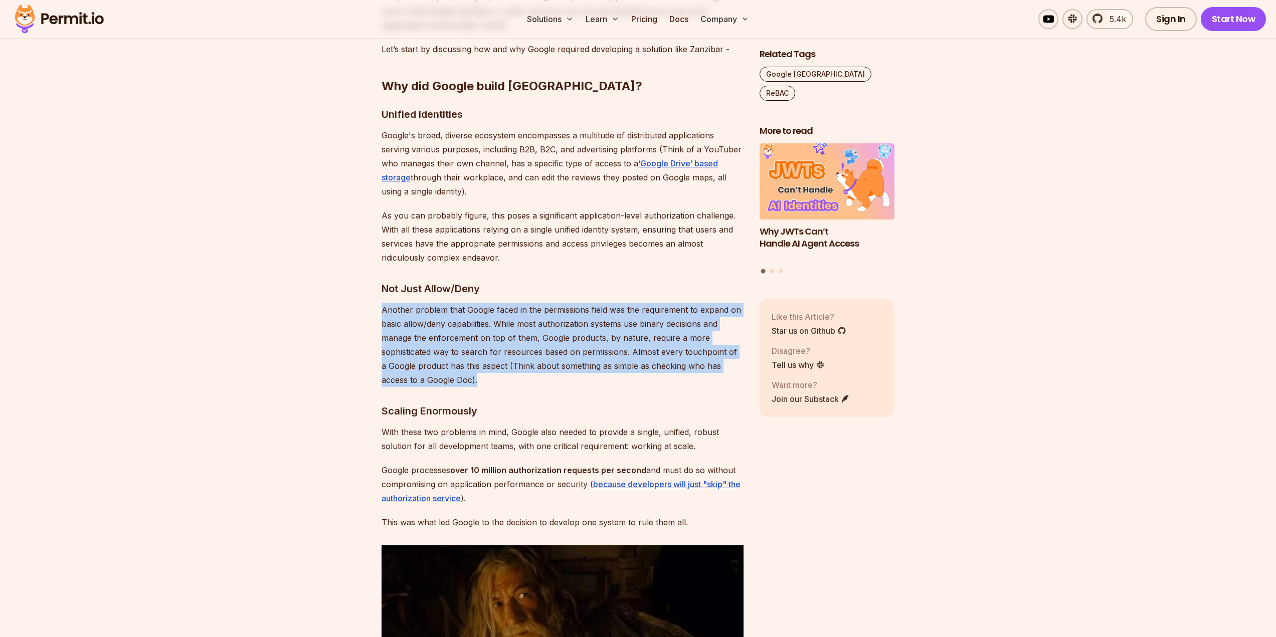
drag, startPoint x: 530, startPoint y: 363, endPoint x: 342, endPoint y: 284, distance: 204.0
click at [382, 303] on p "Another problem that Google faced in the permissions field was the requirement …" at bounding box center [562, 345] width 362 height 84
drag, startPoint x: 382, startPoint y: 299, endPoint x: 494, endPoint y: 359, distance: 127.6
click at [494, 359] on p "Another problem that Google faced in the permissions field was the requirement …" at bounding box center [562, 345] width 362 height 84
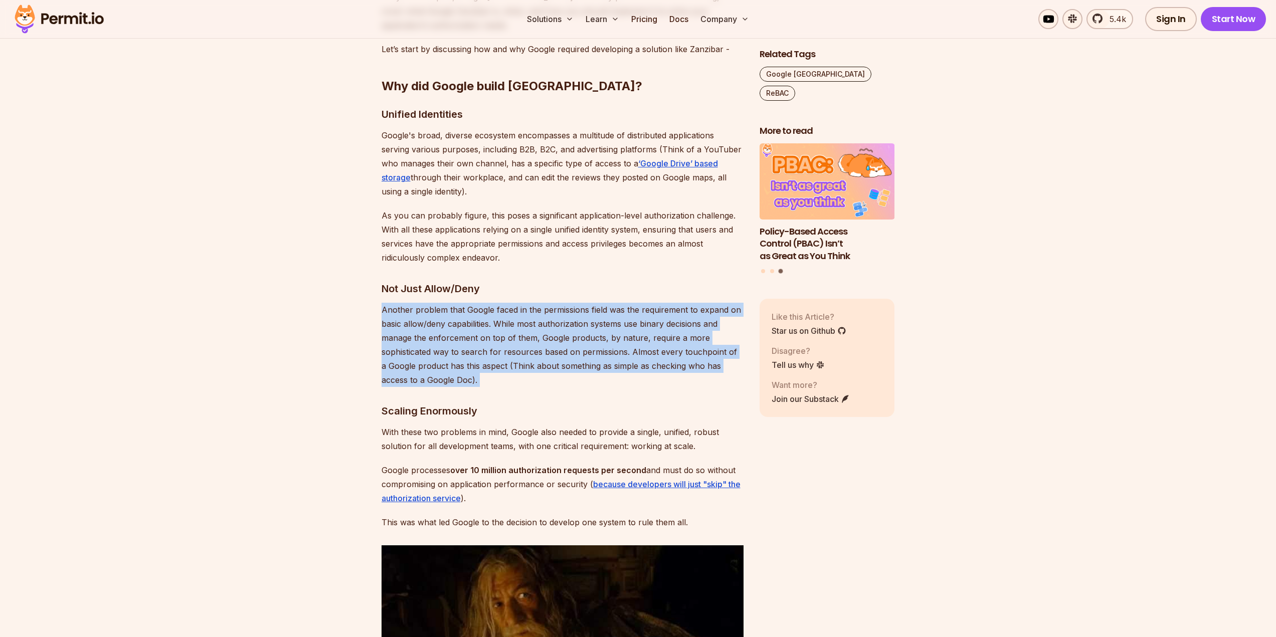
click at [493, 364] on p "Another problem that Google faced in the permissions field was the requirement …" at bounding box center [562, 345] width 362 height 84
drag, startPoint x: 480, startPoint y: 364, endPoint x: 370, endPoint y: 297, distance: 128.9
click at [470, 364] on p "Another problem that Google faced in the permissions field was the requirement …" at bounding box center [562, 345] width 362 height 84
drag, startPoint x: 471, startPoint y: 367, endPoint x: 377, endPoint y: 291, distance: 120.8
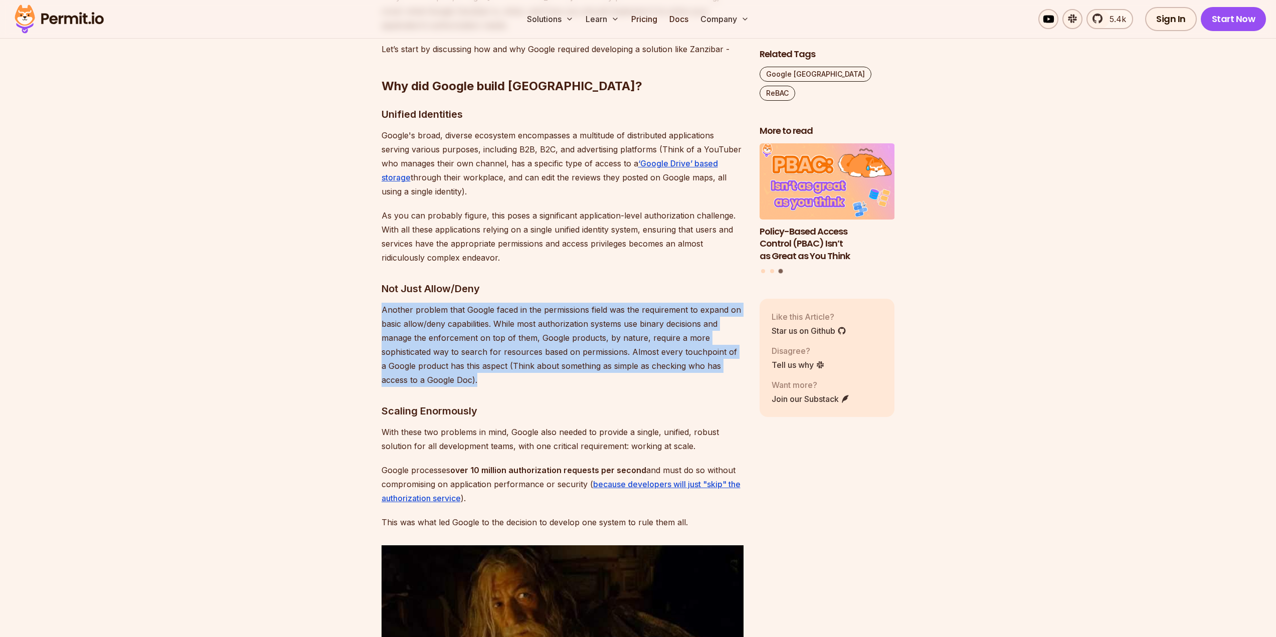
click at [551, 358] on p "Another problem that Google faced in the permissions field was the requirement …" at bounding box center [562, 345] width 362 height 84
drag, startPoint x: 479, startPoint y: 366, endPoint x: 368, endPoint y: 291, distance: 134.6
click at [557, 310] on p "Another problem that Google faced in the permissions field was the requirement …" at bounding box center [562, 345] width 362 height 84
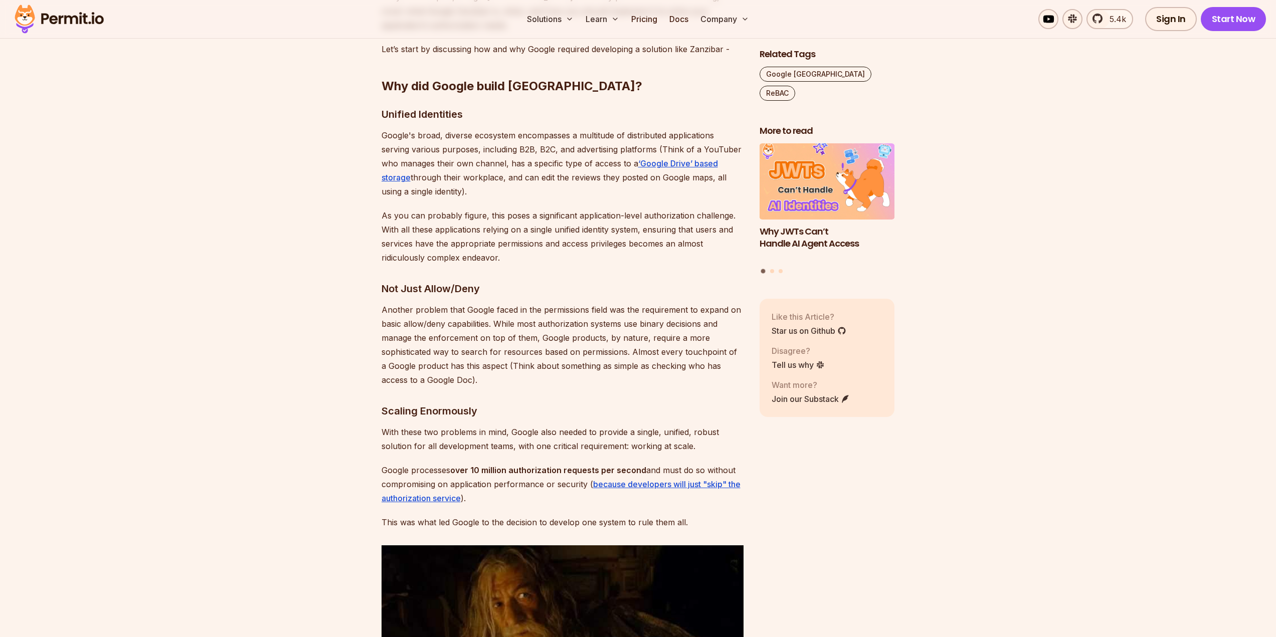
click at [583, 281] on h3 "Not Just Allow/Deny" at bounding box center [562, 289] width 362 height 16
click at [555, 242] on p "As you can probably figure, this poses a significant application-level authoriz…" at bounding box center [562, 237] width 362 height 56
click at [558, 241] on p "As you can probably figure, this poses a significant application-level authoriz…" at bounding box center [562, 237] width 362 height 56
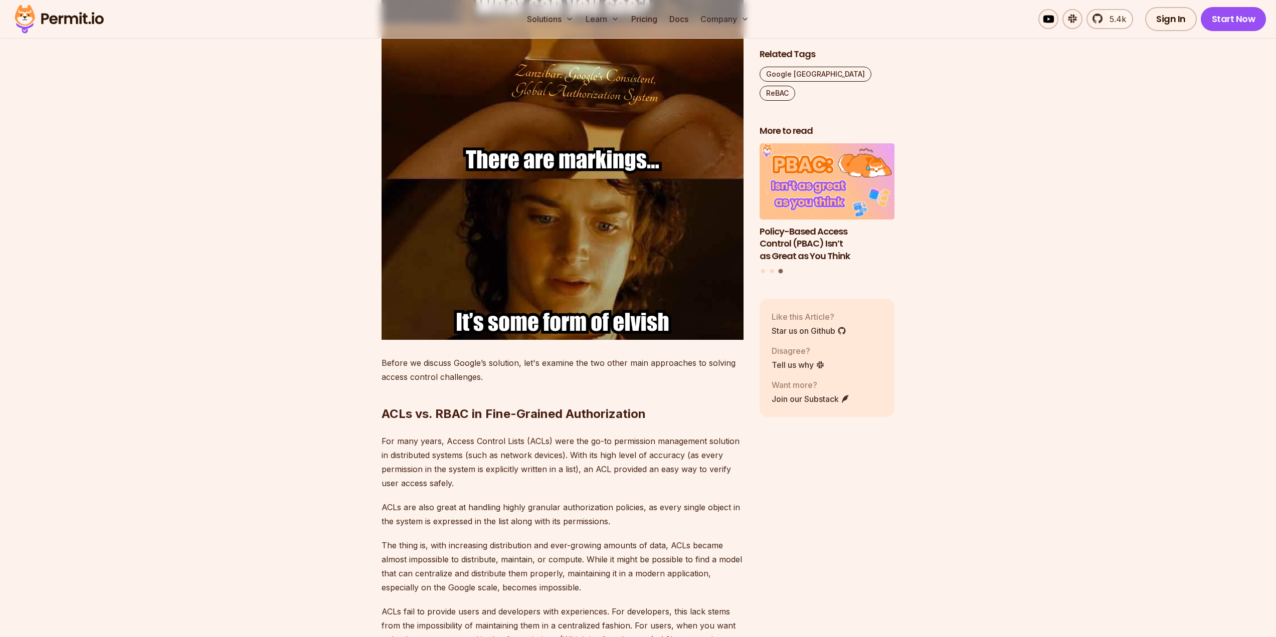
scroll to position [1654, 0]
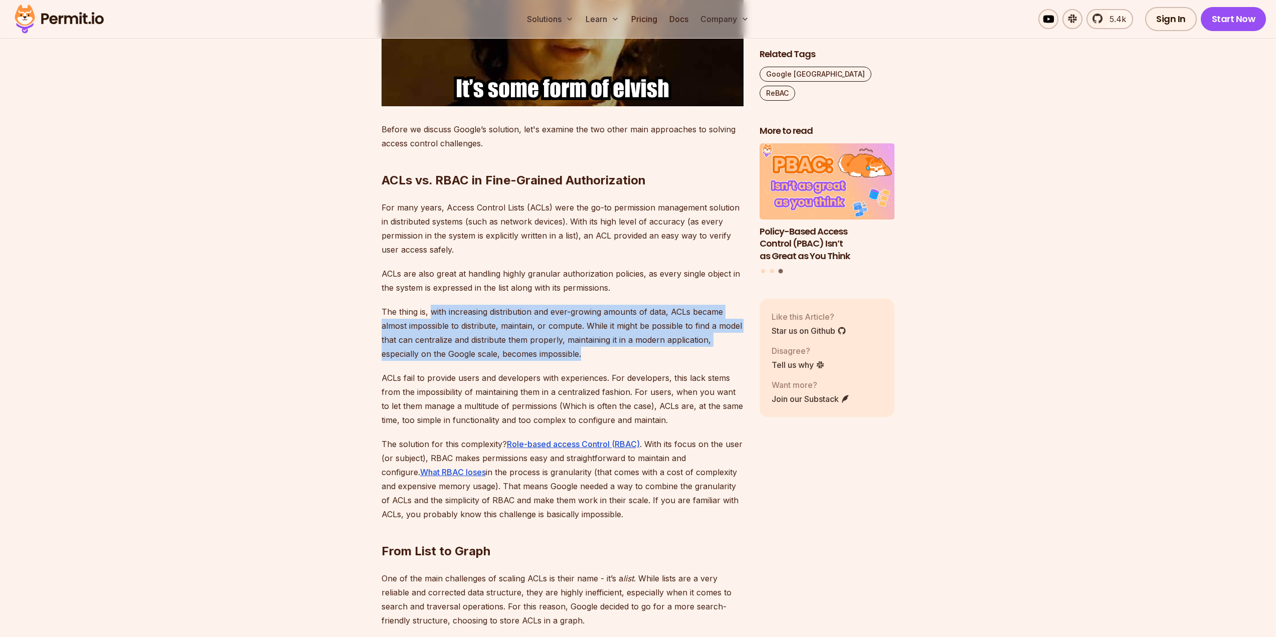
drag, startPoint x: 430, startPoint y: 297, endPoint x: 584, endPoint y: 336, distance: 159.6
click at [584, 336] on p "The thing is, with increasing distribution and ever-growing amounts of data, AC…" at bounding box center [562, 333] width 362 height 56
click at [585, 338] on p "The thing is, with increasing distribution and ever-growing amounts of data, AC…" at bounding box center [562, 333] width 362 height 56
drag, startPoint x: 587, startPoint y: 341, endPoint x: 374, endPoint y: 299, distance: 217.2
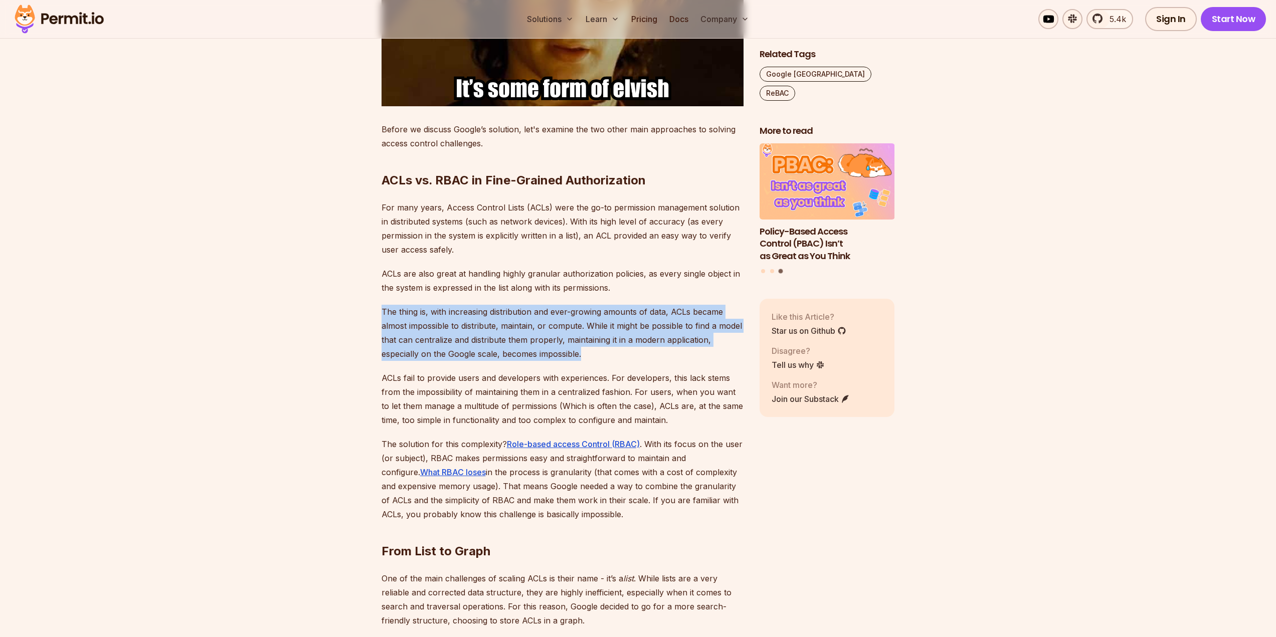
click at [382, 305] on p "The thing is, with increasing distribution and ever-growing amounts of data, AC…" at bounding box center [562, 333] width 362 height 56
drag, startPoint x: 382, startPoint y: 299, endPoint x: 602, endPoint y: 336, distance: 222.7
click at [602, 336] on p "The thing is, with increasing distribution and ever-growing amounts of data, AC…" at bounding box center [562, 333] width 362 height 56
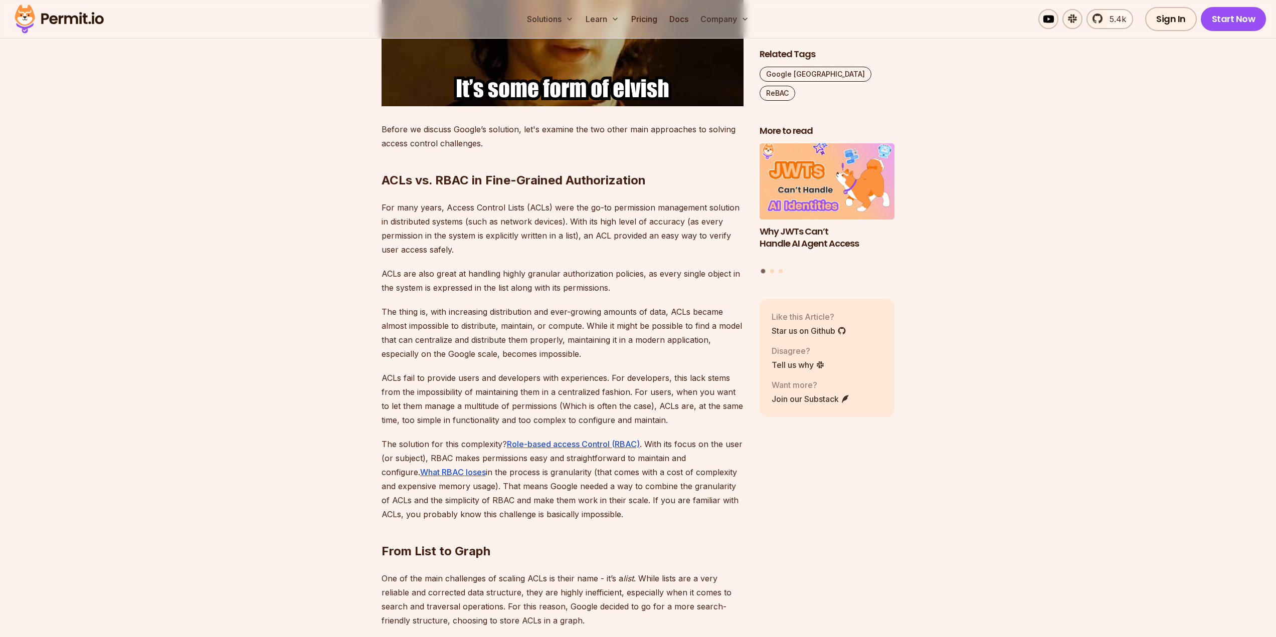
click at [602, 336] on p "The thing is, with increasing distribution and ever-growing amounts of data, AC…" at bounding box center [562, 333] width 362 height 56
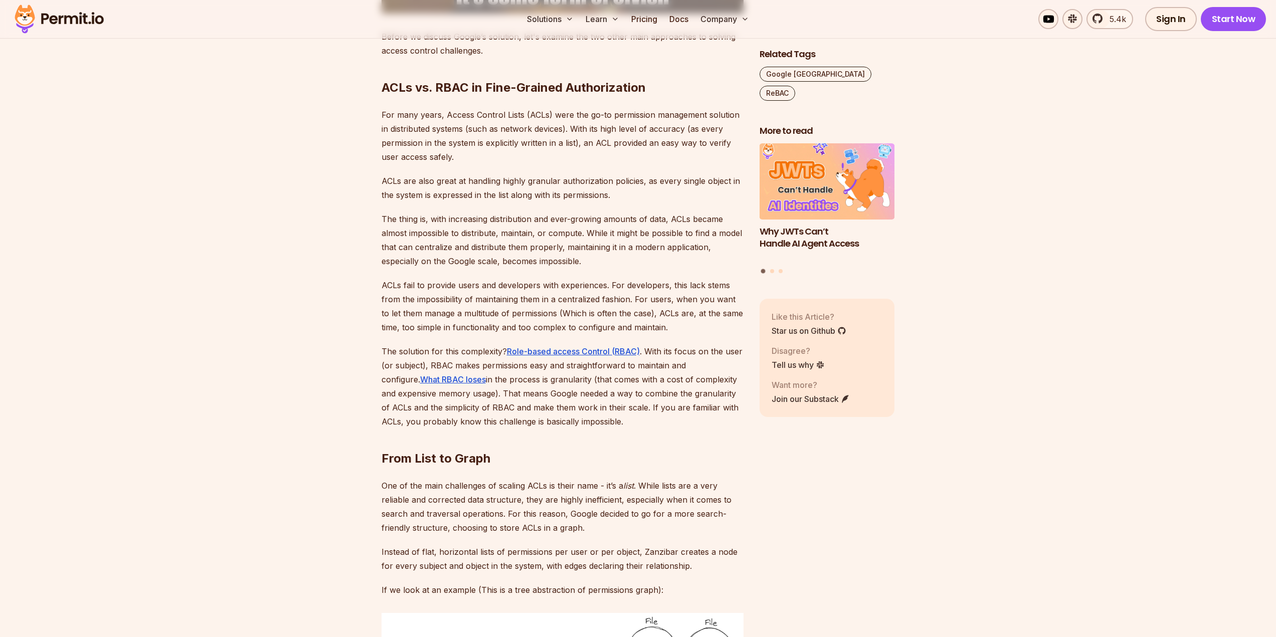
scroll to position [1754, 0]
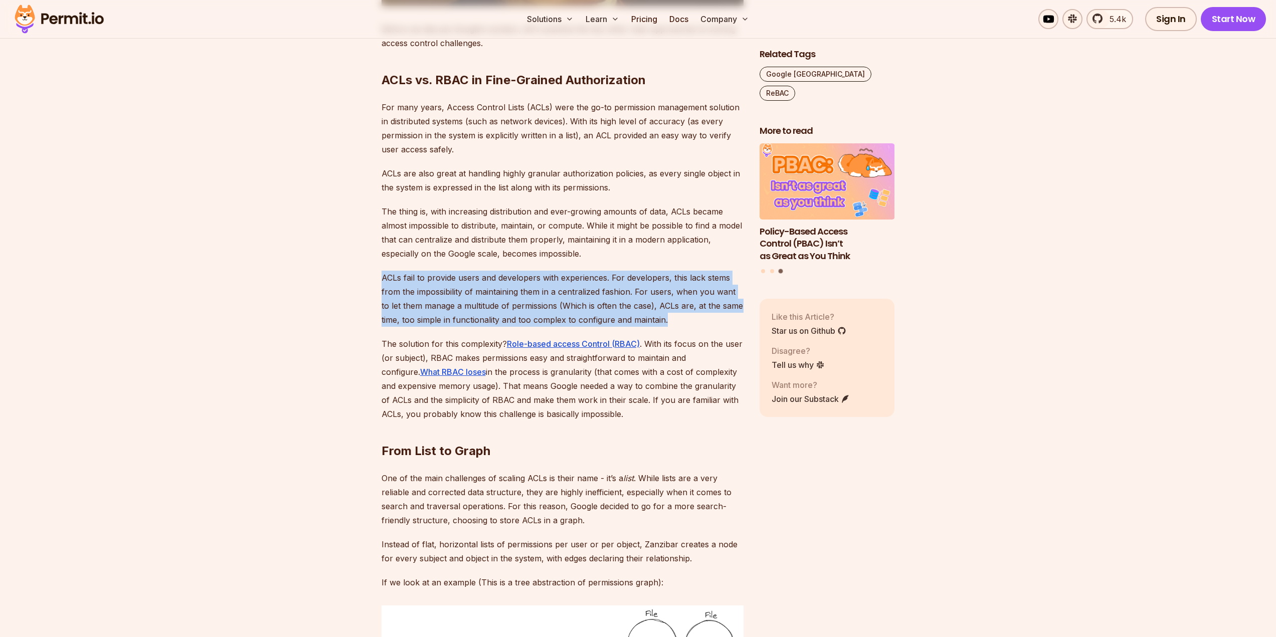
drag, startPoint x: 672, startPoint y: 305, endPoint x: 377, endPoint y: 264, distance: 297.0
click at [664, 297] on p "ACLs fail to provide users and developers with experiences. For developers, thi…" at bounding box center [562, 299] width 362 height 56
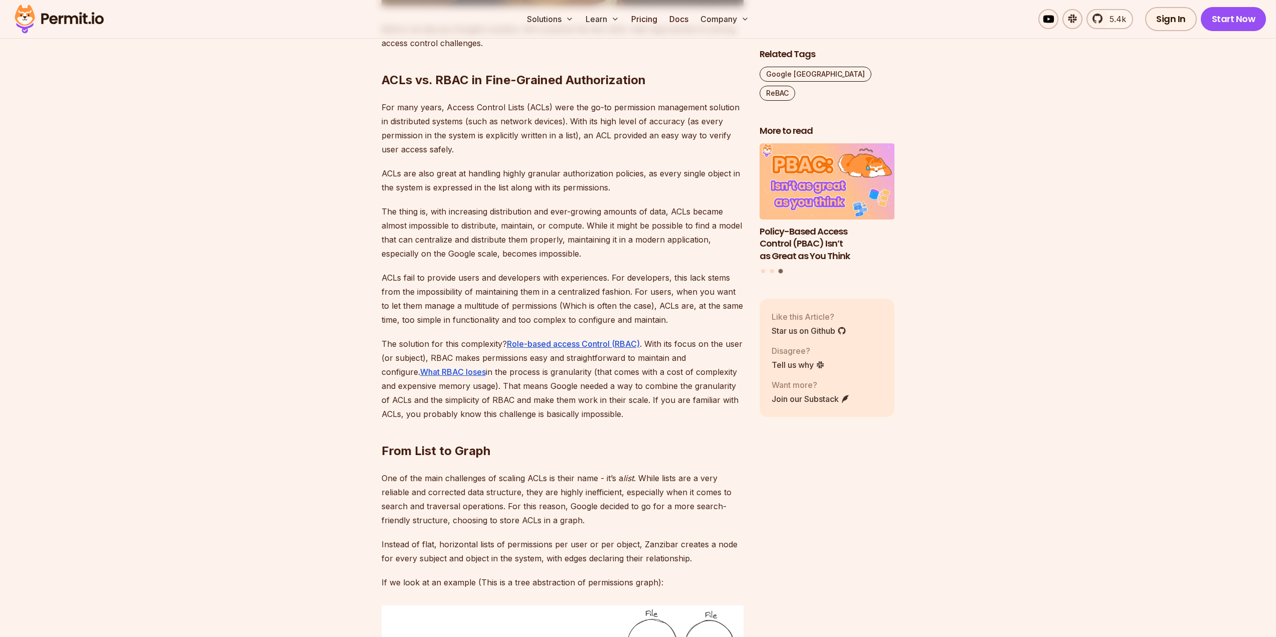
click at [671, 306] on p "ACLs fail to provide users and developers with experiences. For developers, thi…" at bounding box center [562, 299] width 362 height 56
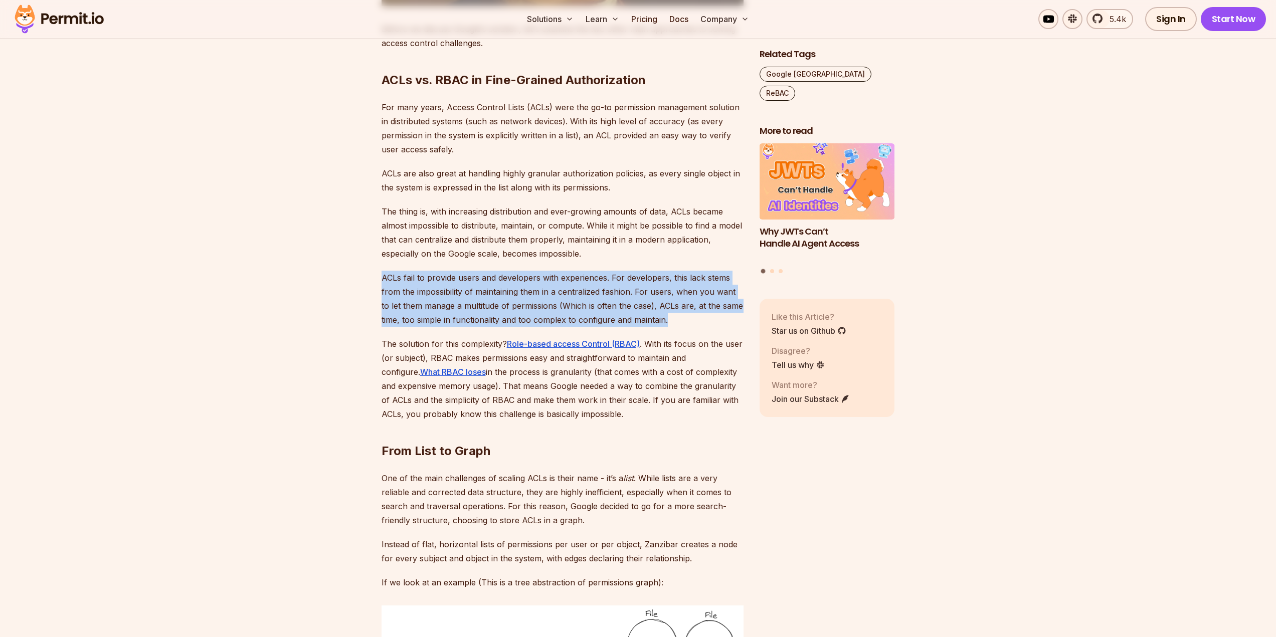
drag, startPoint x: 673, startPoint y: 305, endPoint x: 382, endPoint y: 264, distance: 293.6
click at [382, 271] on p "ACLs fail to provide users and developers with experiences. For developers, thi…" at bounding box center [562, 299] width 362 height 56
drag, startPoint x: 382, startPoint y: 264, endPoint x: 672, endPoint y: 309, distance: 293.6
click at [672, 309] on p "ACLs fail to provide users and developers with experiences. For developers, thi…" at bounding box center [562, 299] width 362 height 56
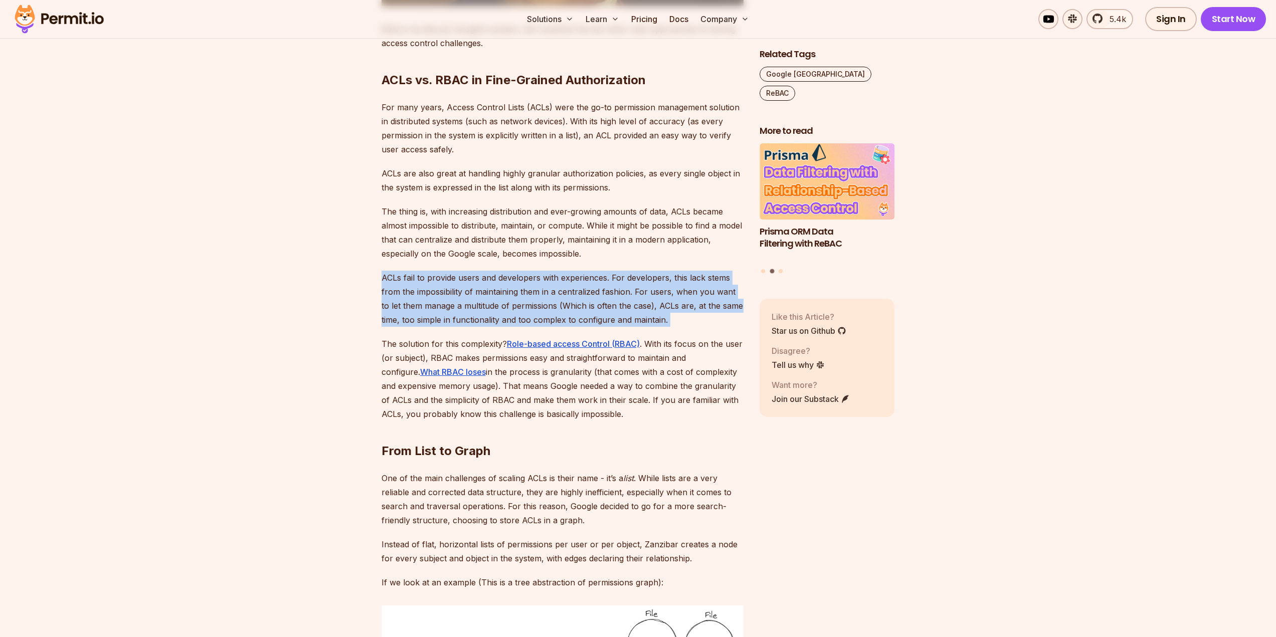
click at [672, 309] on p "ACLs fail to provide users and developers with experiences. For developers, thi…" at bounding box center [562, 299] width 362 height 56
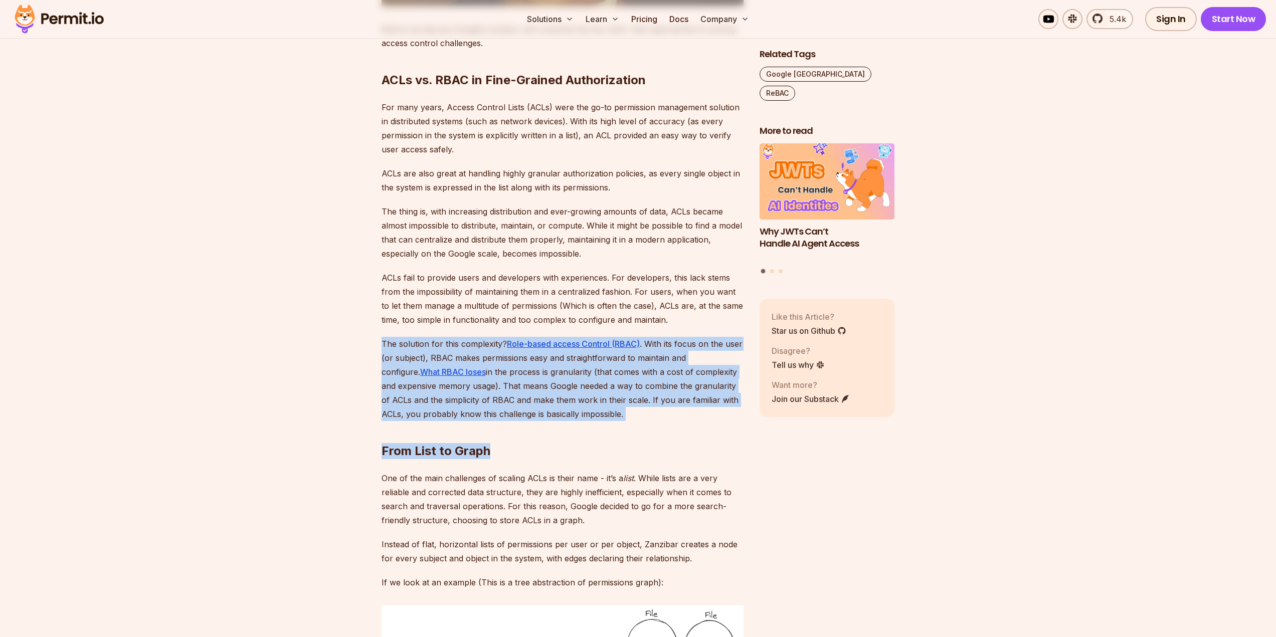
drag, startPoint x: 632, startPoint y: 400, endPoint x: 374, endPoint y: 321, distance: 269.1
drag, startPoint x: 379, startPoint y: 325, endPoint x: 633, endPoint y: 406, distance: 266.2
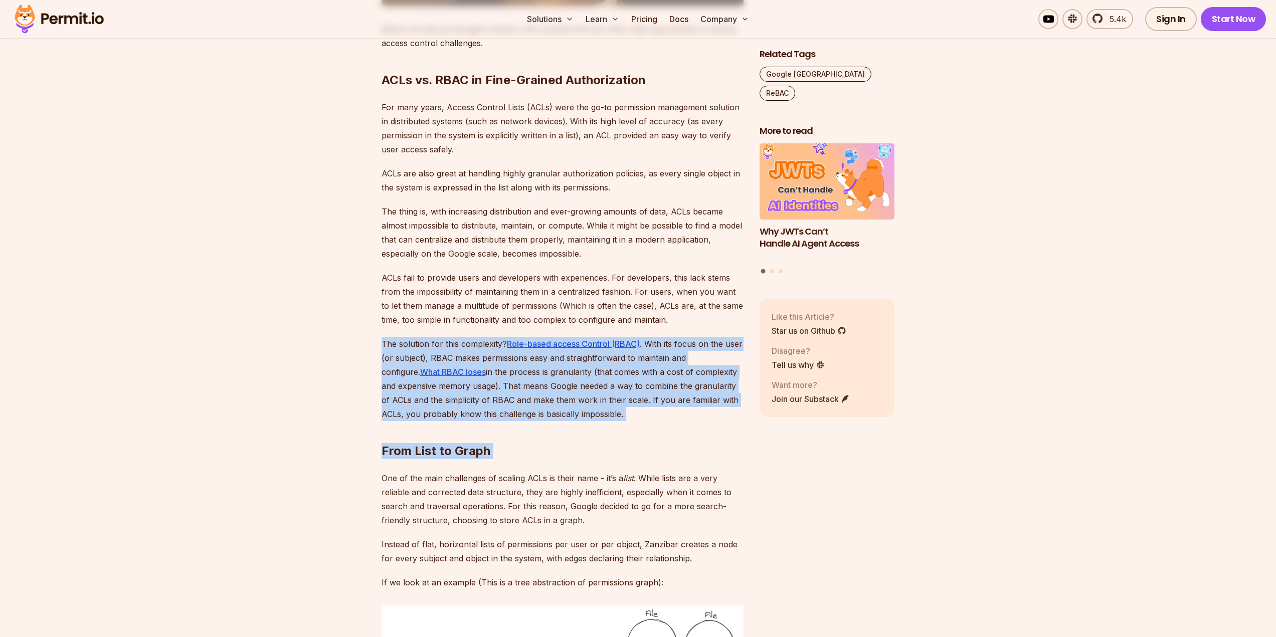
click at [634, 403] on h2 "From List to Graph" at bounding box center [562, 431] width 362 height 56
click at [638, 403] on h2 "From List to Graph" at bounding box center [562, 431] width 362 height 56
drag, startPoint x: 636, startPoint y: 397, endPoint x: 378, endPoint y: 328, distance: 266.3
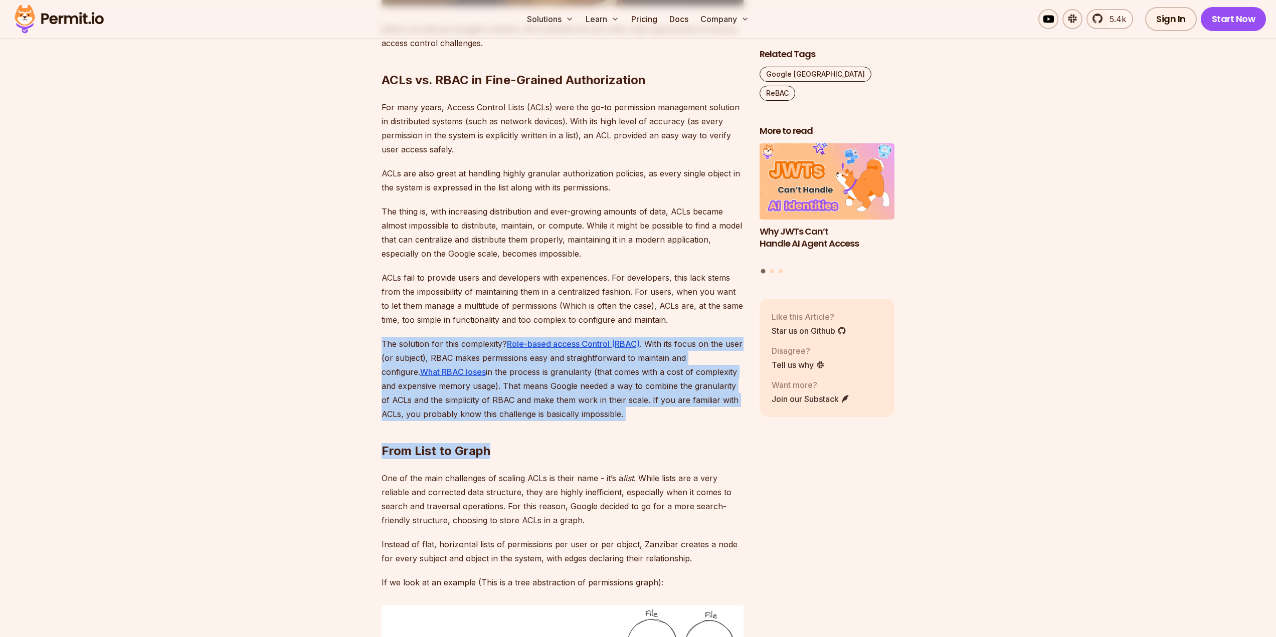
drag, startPoint x: 399, startPoint y: 328, endPoint x: 620, endPoint y: 399, distance: 232.6
click at [526, 373] on p "The solution for this complexity? Role-based access Control (RBAC) . With its f…" at bounding box center [562, 379] width 362 height 84
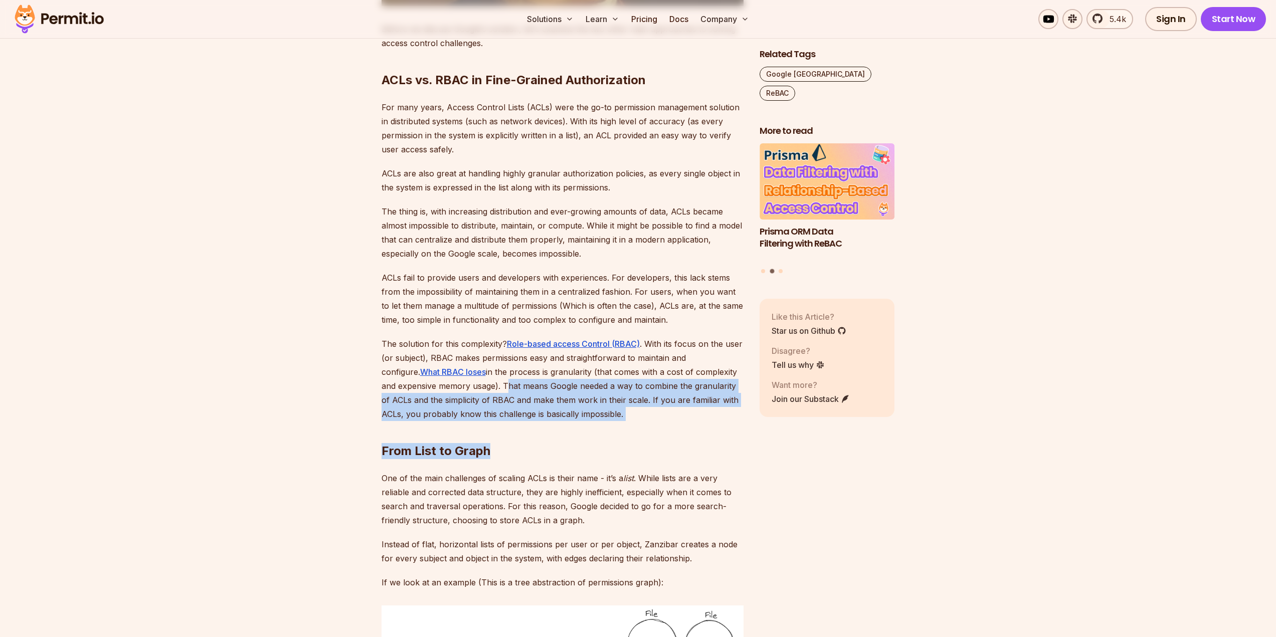
drag, startPoint x: 485, startPoint y: 369, endPoint x: 625, endPoint y: 393, distance: 141.8
click at [625, 403] on h2 "From List to Graph" at bounding box center [562, 431] width 362 height 56
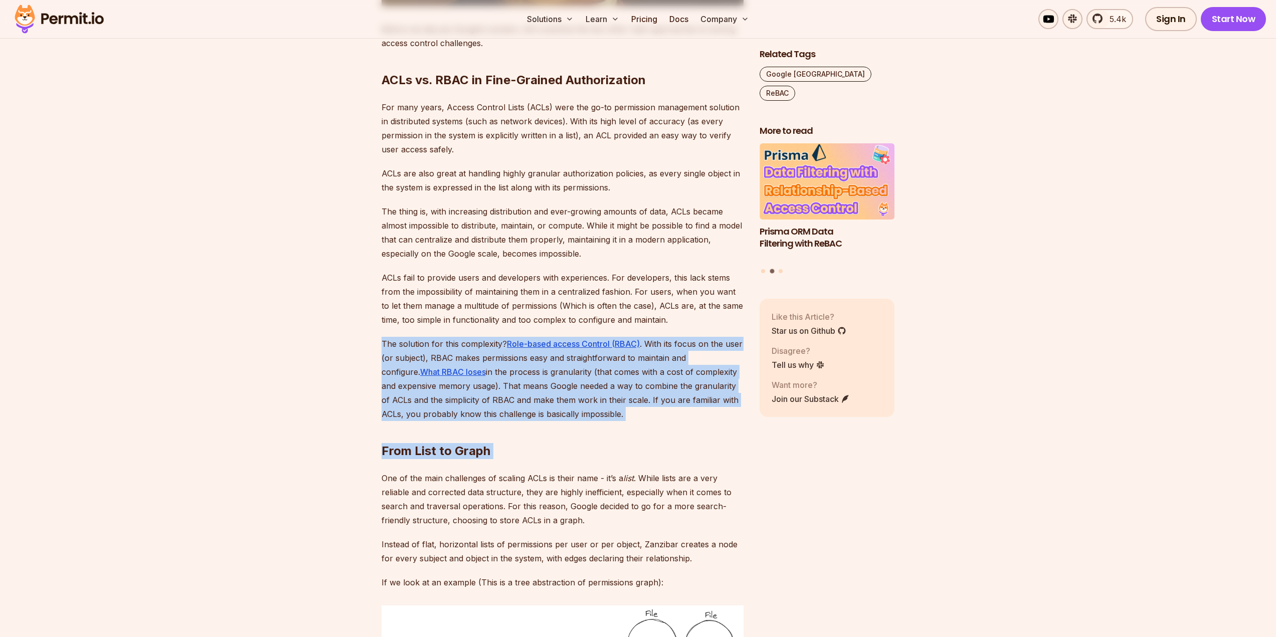
drag, startPoint x: 626, startPoint y: 401, endPoint x: 383, endPoint y: 332, distance: 252.1
click at [585, 361] on p "The solution for this complexity? Role-based access Control (RBAC) . With its f…" at bounding box center [562, 379] width 362 height 84
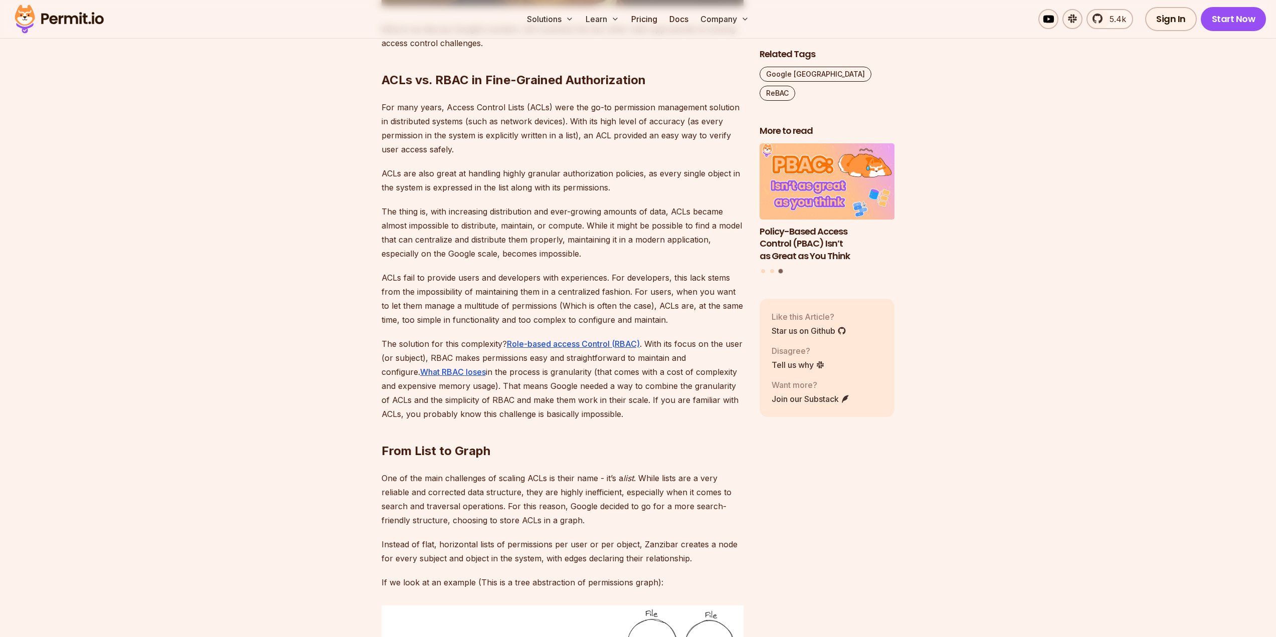
click at [634, 403] on h2 "From List to Graph" at bounding box center [562, 431] width 362 height 56
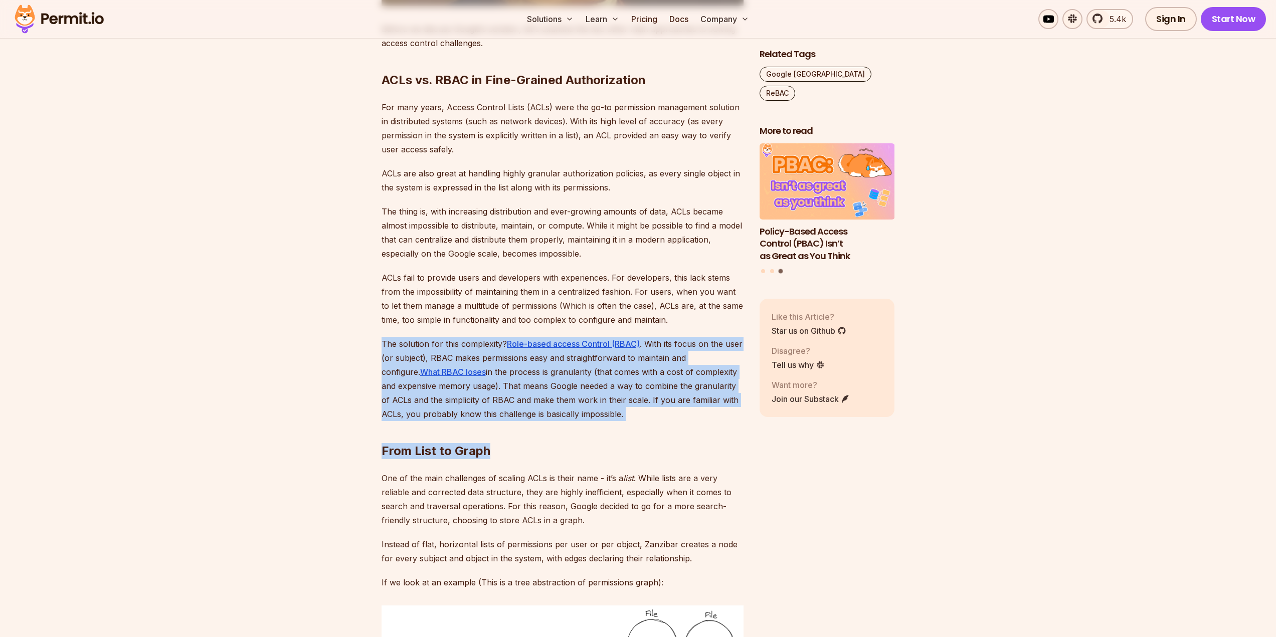
drag, startPoint x: 632, startPoint y: 399, endPoint x: 369, endPoint y: 328, distance: 271.5
click at [561, 390] on p "The solution for this complexity? Role-based access Control (RBAC) . With its f…" at bounding box center [562, 379] width 362 height 84
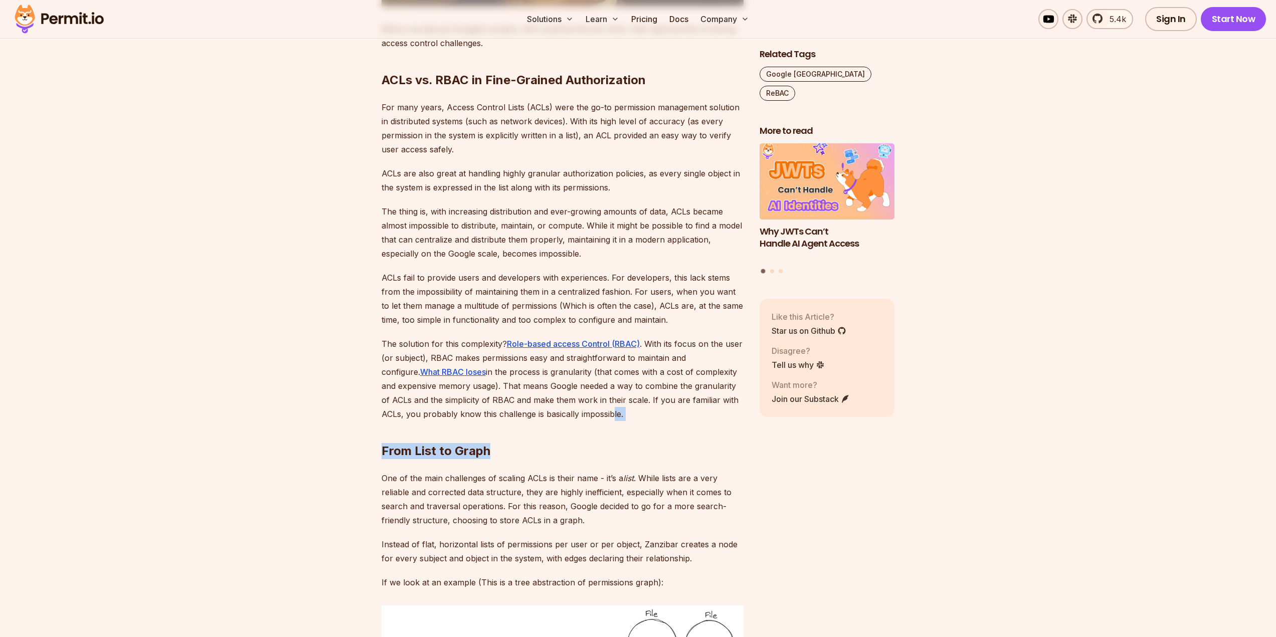
drag, startPoint x: 627, startPoint y: 398, endPoint x: 608, endPoint y: 393, distance: 19.6
drag, startPoint x: 578, startPoint y: 382, endPoint x: 404, endPoint y: 348, distance: 178.2
click at [570, 379] on p "The solution for this complexity? Role-based access Control (RBAC) . With its f…" at bounding box center [562, 379] width 362 height 84
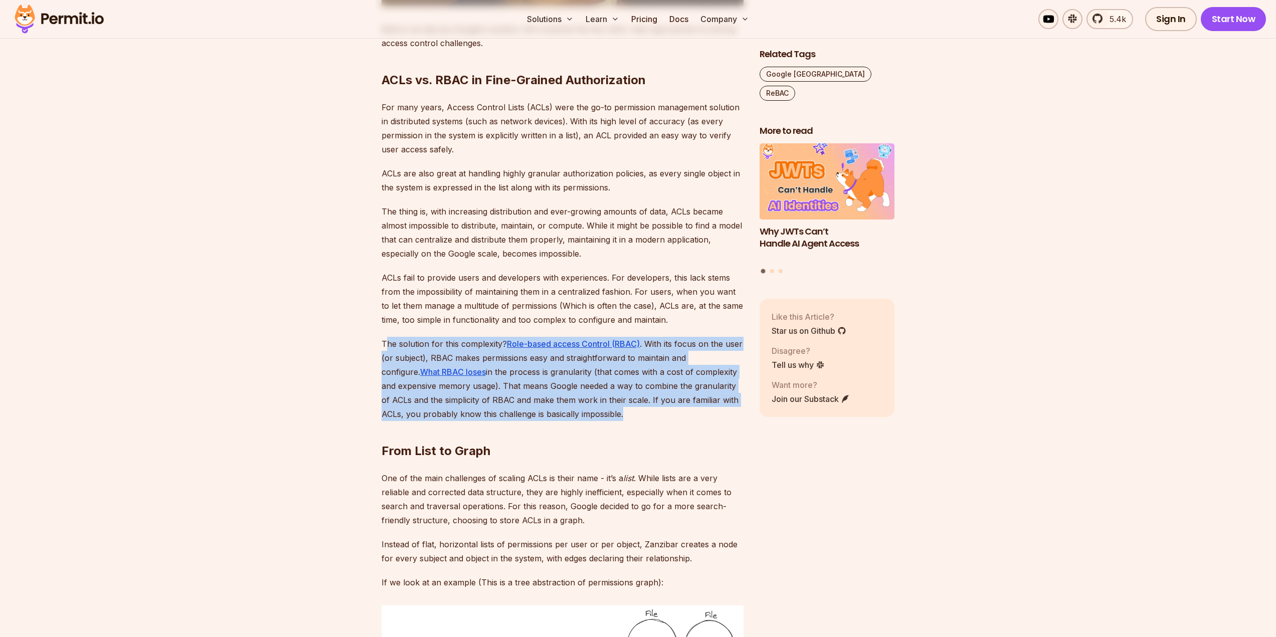
drag, startPoint x: 384, startPoint y: 330, endPoint x: 620, endPoint y: 396, distance: 244.7
click at [620, 396] on p "The solution for this complexity? Role-based access Control (RBAC) . With its f…" at bounding box center [562, 379] width 362 height 84
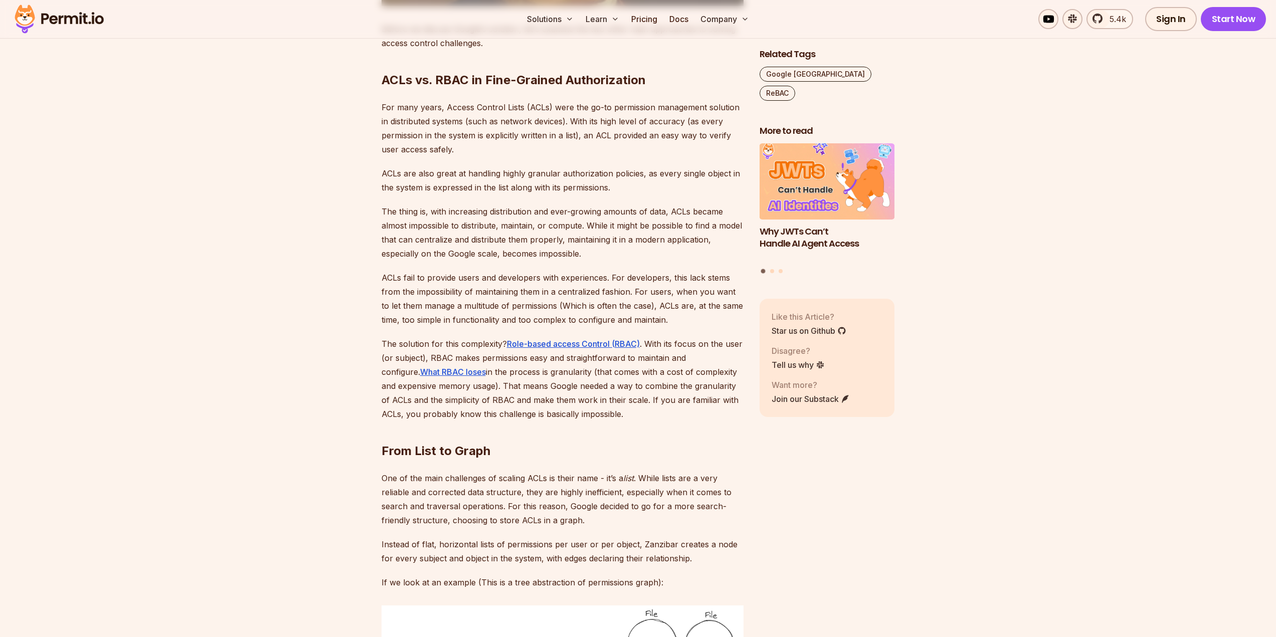
click at [623, 403] on h2 "From List to Graph" at bounding box center [562, 431] width 362 height 56
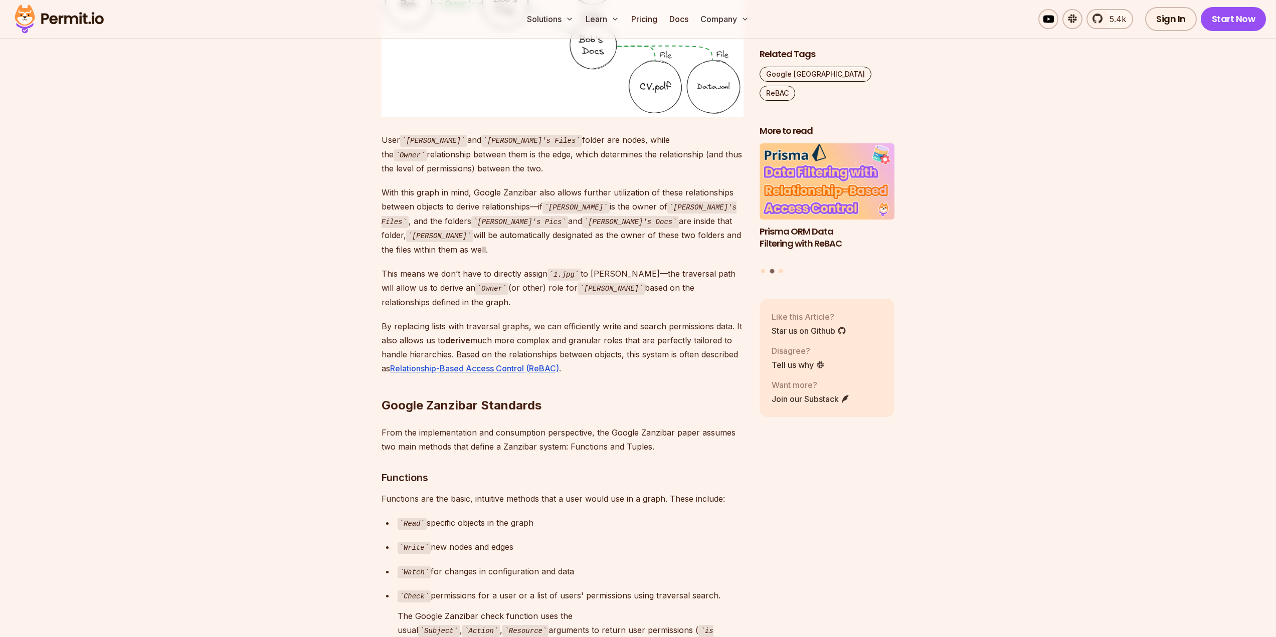
scroll to position [2406, 0]
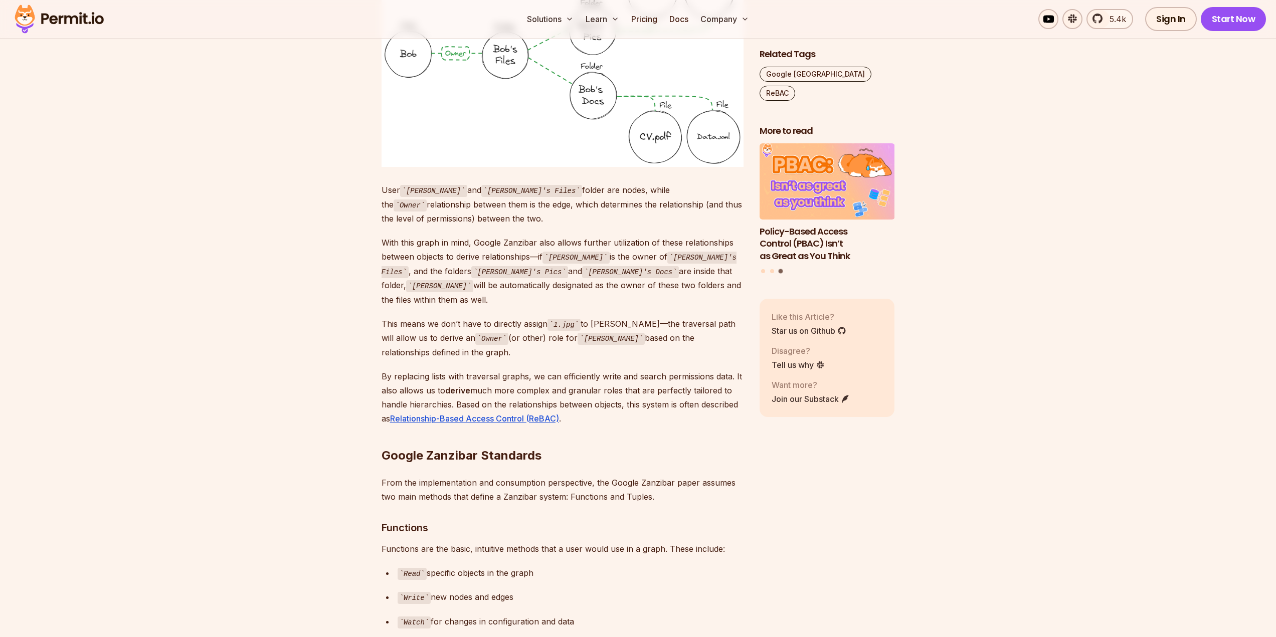
drag, startPoint x: 1171, startPoint y: 562, endPoint x: 814, endPoint y: 634, distance: 365.1
click at [1171, 562] on section "Table of Contents Google Zanzibar is a white paper that describes Google's auth…" at bounding box center [638, 628] width 1276 height 4934
click at [1141, 347] on section "Table of Contents Google Zanzibar is a white paper that describes Google's auth…" at bounding box center [638, 628] width 1276 height 4934
click at [129, 205] on section "Table of Contents Google Zanzibar is a white paper that describes Google's auth…" at bounding box center [638, 628] width 1276 height 4934
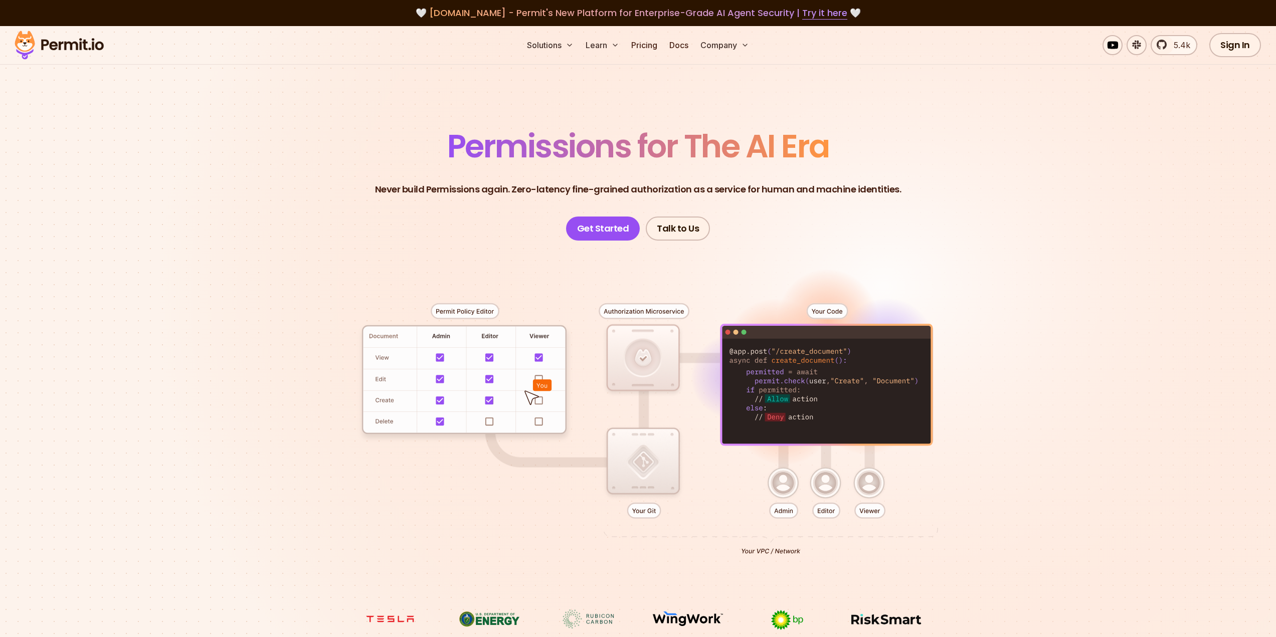
click at [822, 486] on div at bounding box center [638, 425] width 702 height 369
click at [875, 484] on div at bounding box center [638, 425] width 702 height 369
click at [784, 486] on div at bounding box center [638, 425] width 702 height 369
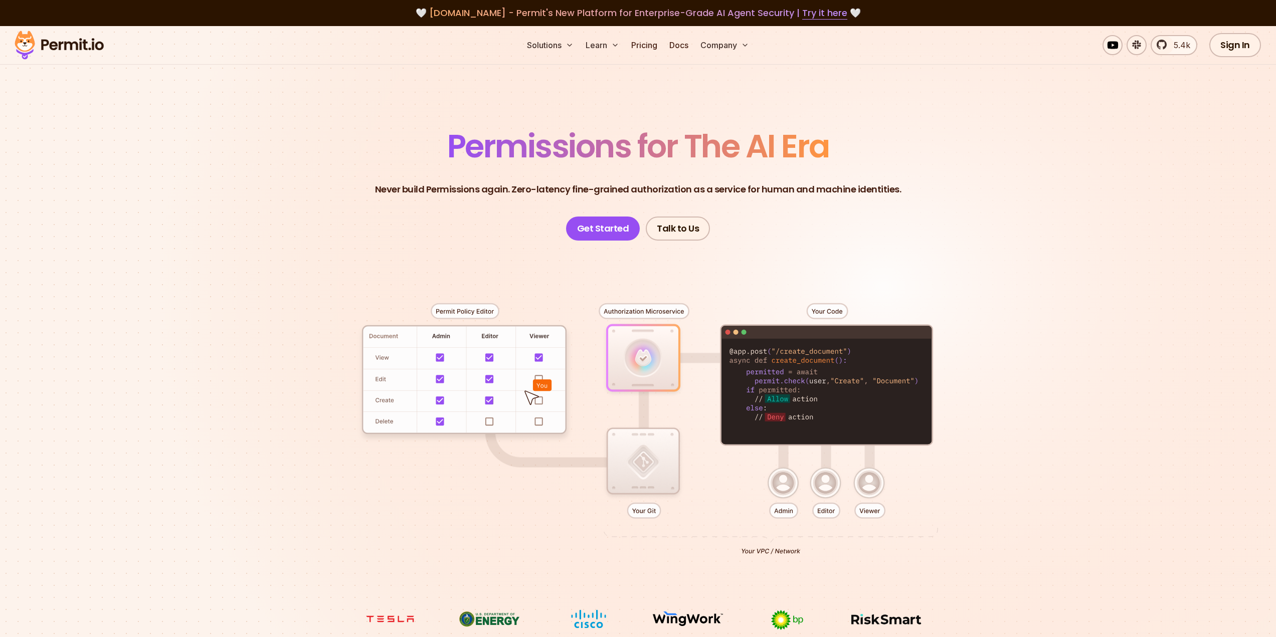
click at [648, 484] on div at bounding box center [638, 425] width 702 height 369
click at [49, 113] on section "Permissions for The AI Era Never build Permissions again. Zero-latency fine-gra…" at bounding box center [638, 357] width 1276 height 662
click at [642, 354] on div at bounding box center [638, 425] width 702 height 369
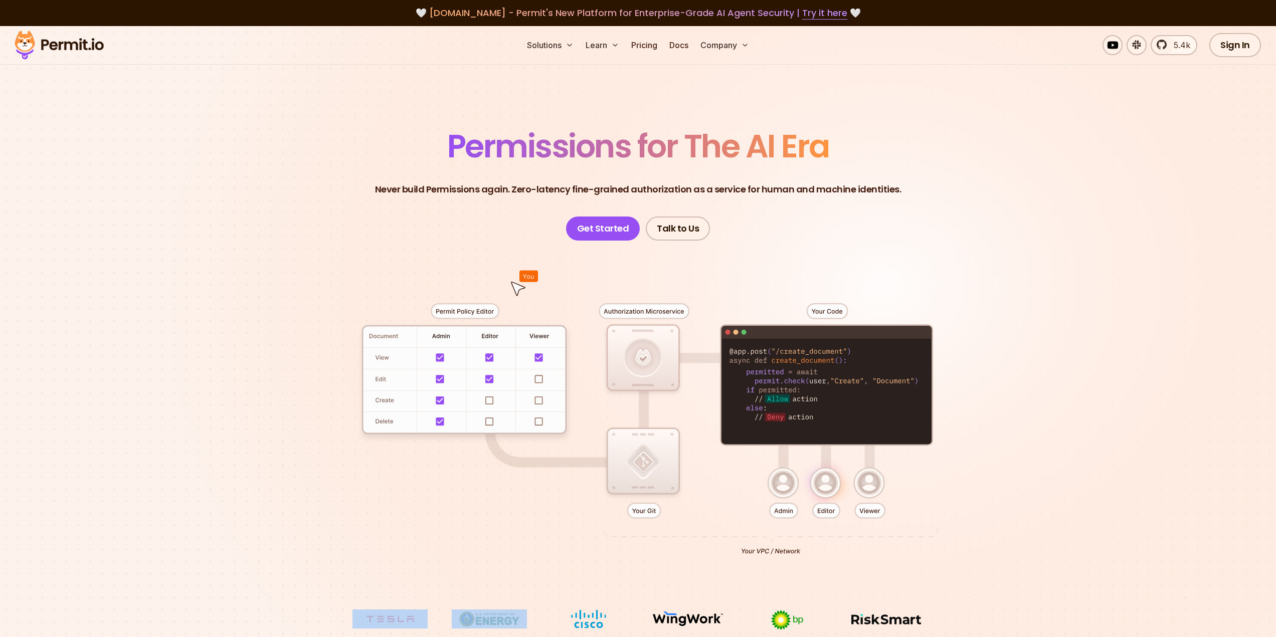
click at [74, 144] on section "Permissions for The AI Era Never build Permissions again. Zero-latency fine-gra…" at bounding box center [638, 357] width 1276 height 662
click at [1006, 234] on section "Permissions for The AI Era Never build Permissions again. Zero-latency fine-gra…" at bounding box center [638, 357] width 1276 height 662
